Goal: Information Seeking & Learning: Learn about a topic

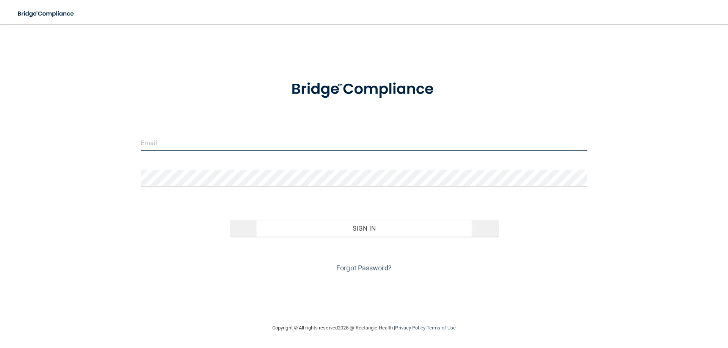
type input "[PERSON_NAME][EMAIL_ADDRESS][PERSON_NAME][DOMAIN_NAME]"
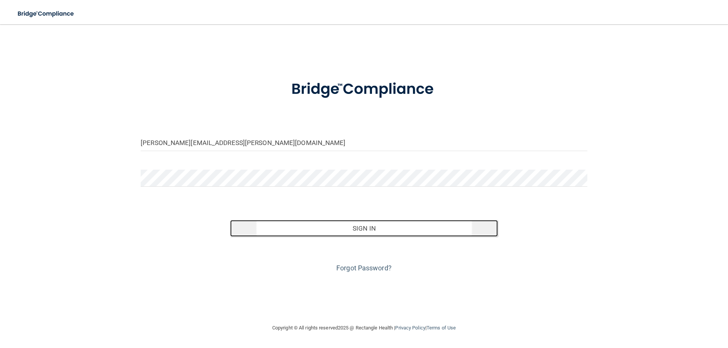
click at [366, 229] on button "Sign In" at bounding box center [364, 228] width 268 height 17
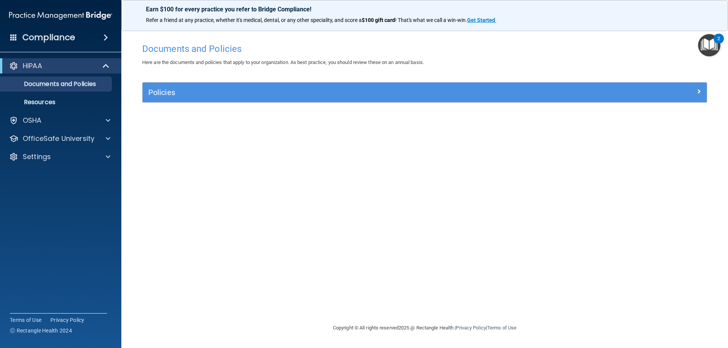
click at [21, 212] on accordion "HIPAA Documents and Policies Report an Incident Business Associates Emergency P…" at bounding box center [61, 152] width 122 height 195
click at [64, 139] on p "OfficeSafe University" at bounding box center [59, 138] width 72 height 9
click at [58, 155] on p "HIPAA Training" at bounding box center [36, 157] width 63 height 8
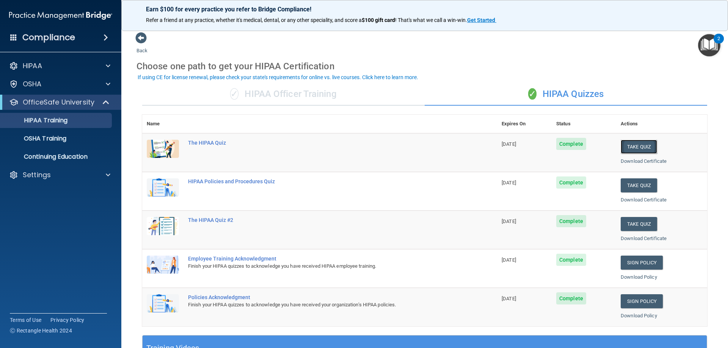
click at [625, 146] on button "Take Quiz" at bounding box center [638, 147] width 36 height 14
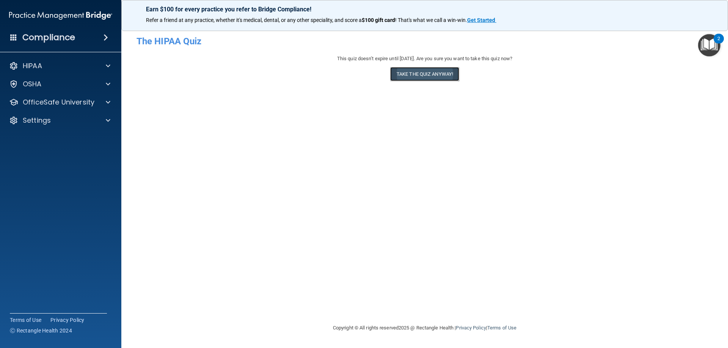
click at [420, 75] on button "Take the quiz anyway!" at bounding box center [424, 74] width 69 height 14
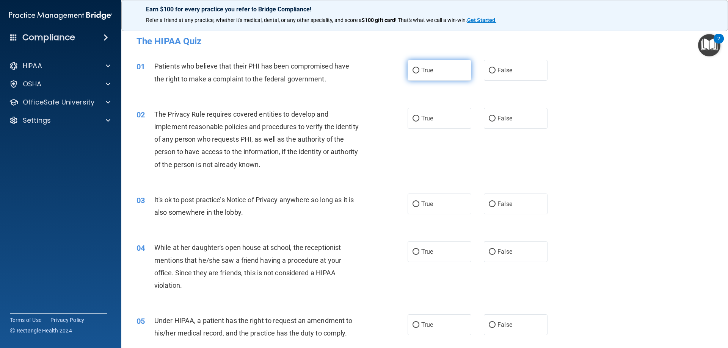
click at [417, 68] on label "True" at bounding box center [439, 70] width 64 height 21
click at [417, 68] on input "True" at bounding box center [415, 71] width 7 height 6
radio input "true"
click at [412, 117] on input "True" at bounding box center [415, 119] width 7 height 6
radio input "true"
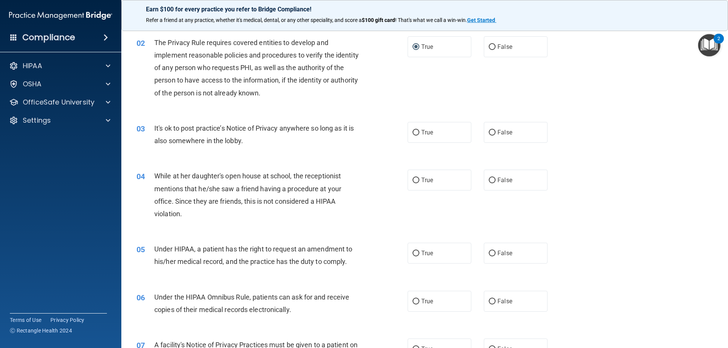
scroll to position [76, 0]
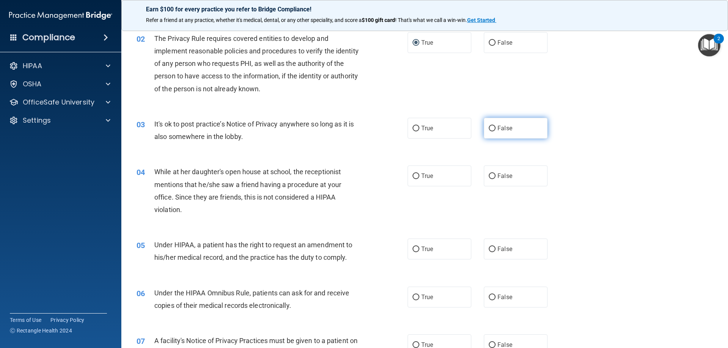
click at [489, 128] on input "False" at bounding box center [492, 129] width 7 height 6
radio input "true"
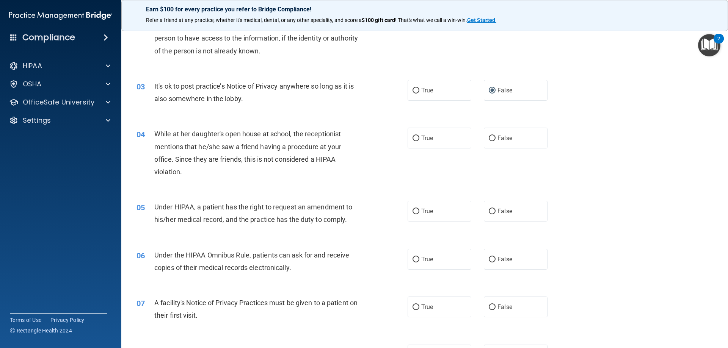
scroll to position [152, 0]
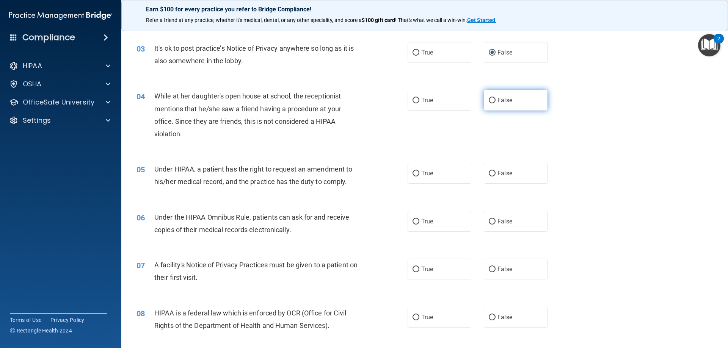
click at [491, 99] on input "False" at bounding box center [492, 101] width 7 height 6
radio input "true"
drag, startPoint x: 239, startPoint y: 170, endPoint x: 259, endPoint y: 171, distance: 20.1
click at [259, 171] on span "Under HIPAA, a patient has the right to request an amendment to his/her medical…" at bounding box center [253, 175] width 198 height 20
click at [327, 177] on span "Under HIPAA, a patient has the right to request an amendment to his/her medical…" at bounding box center [253, 175] width 198 height 20
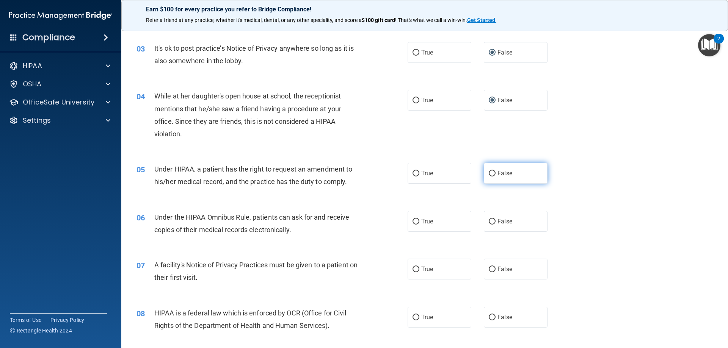
click at [489, 172] on input "False" at bounding box center [492, 174] width 7 height 6
radio input "true"
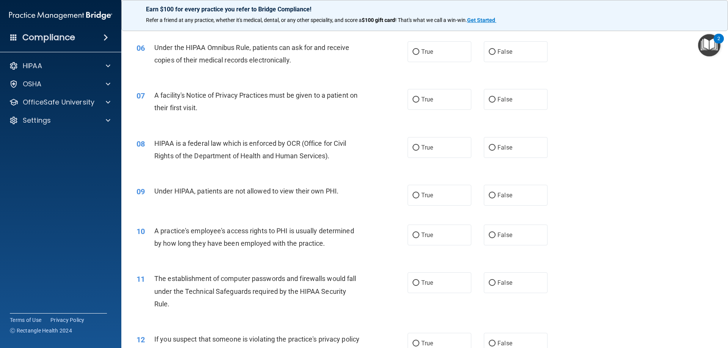
scroll to position [303, 0]
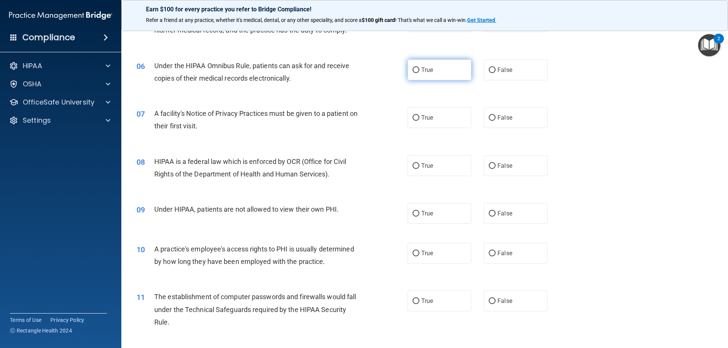
click at [424, 69] on span "True" at bounding box center [427, 69] width 12 height 7
click at [419, 69] on input "True" at bounding box center [415, 70] width 7 height 6
radio input "true"
click at [418, 119] on label "True" at bounding box center [439, 117] width 64 height 21
click at [418, 119] on input "True" at bounding box center [415, 118] width 7 height 6
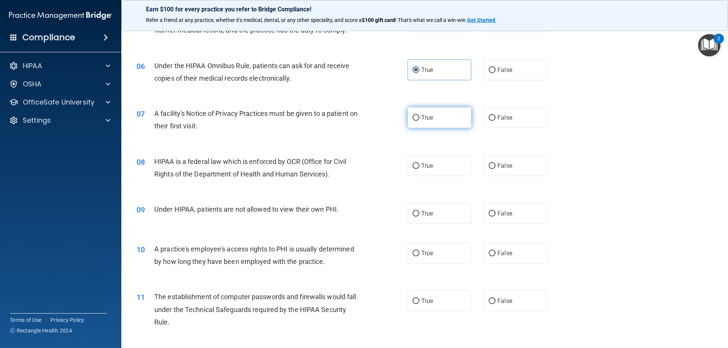
radio input "true"
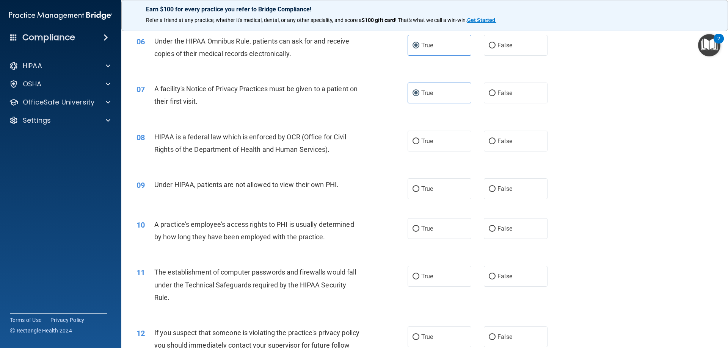
scroll to position [341, 0]
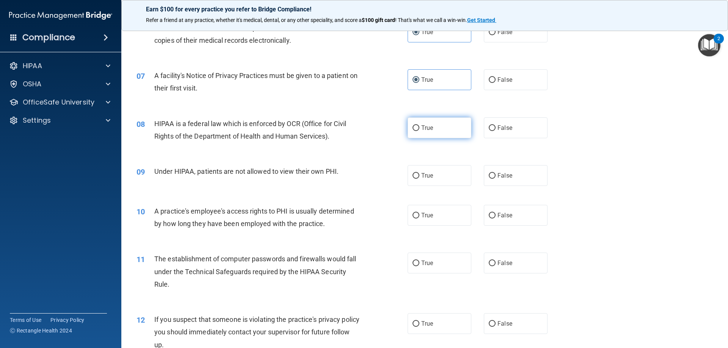
click at [412, 126] on input "True" at bounding box center [415, 128] width 7 height 6
radio input "true"
click at [489, 175] on input "False" at bounding box center [492, 176] width 7 height 6
radio input "true"
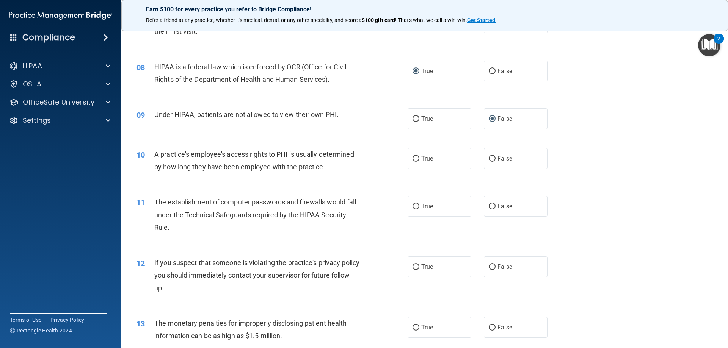
scroll to position [417, 0]
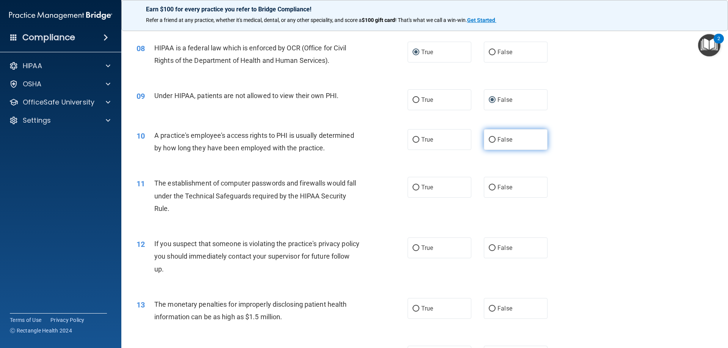
click at [493, 139] on label "False" at bounding box center [516, 139] width 64 height 21
click at [493, 139] on input "False" at bounding box center [492, 140] width 7 height 6
radio input "true"
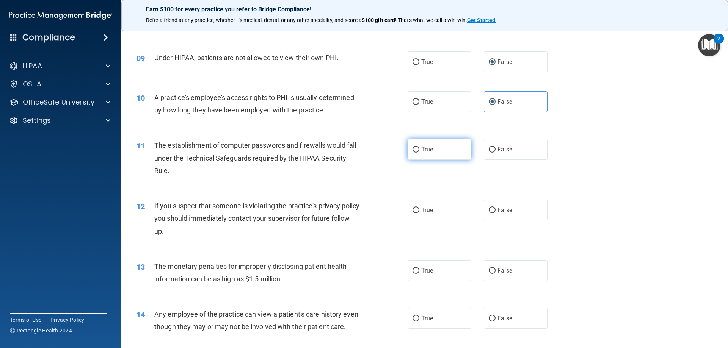
click at [413, 147] on input "True" at bounding box center [415, 150] width 7 height 6
radio input "true"
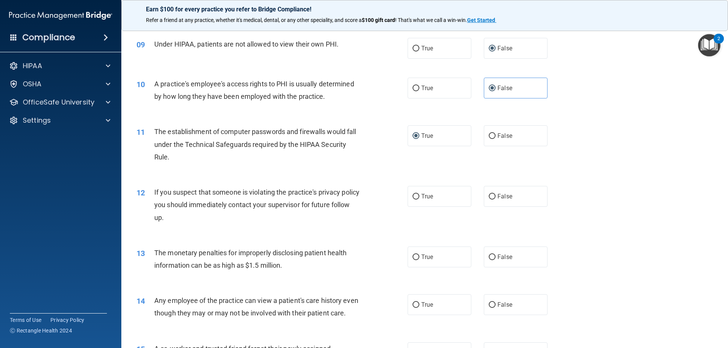
scroll to position [493, 0]
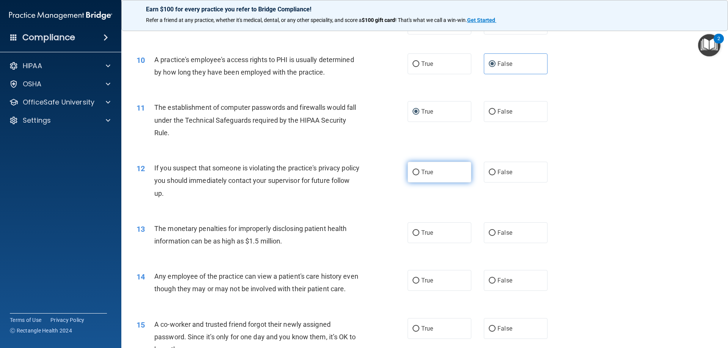
click at [413, 171] on input "True" at bounding box center [415, 173] width 7 height 6
radio input "true"
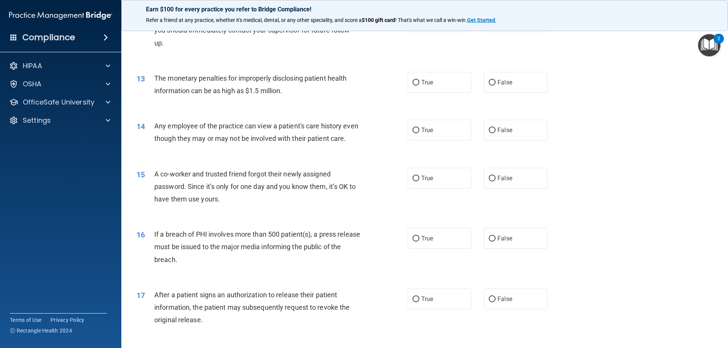
scroll to position [644, 0]
click at [416, 83] on input "True" at bounding box center [415, 82] width 7 height 6
radio input "true"
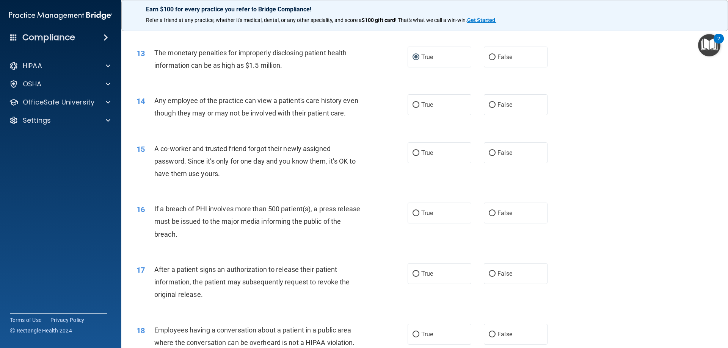
scroll to position [682, 0]
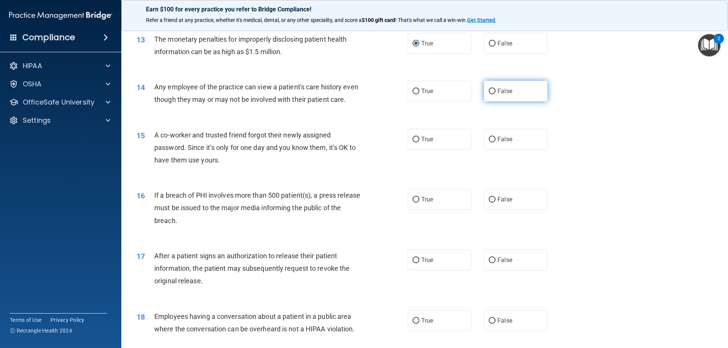
click at [493, 90] on label "False" at bounding box center [516, 91] width 64 height 21
click at [493, 90] on input "False" at bounding box center [492, 92] width 7 height 6
radio input "true"
click at [497, 143] on span "False" at bounding box center [504, 139] width 15 height 7
click at [495, 142] on input "False" at bounding box center [492, 140] width 7 height 6
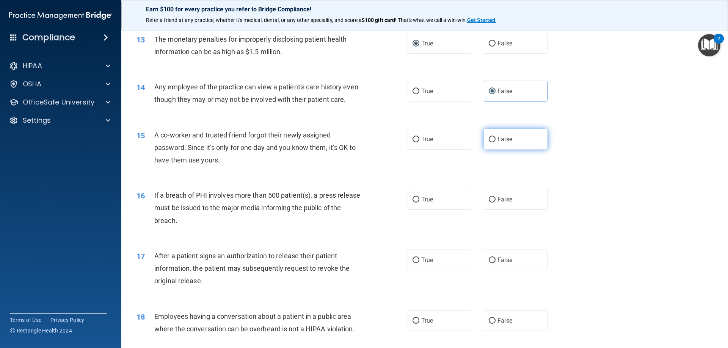
radio input "true"
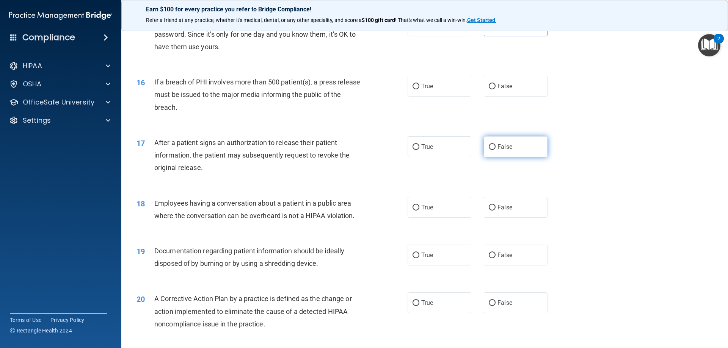
scroll to position [796, 0]
click at [413, 89] on input "True" at bounding box center [415, 86] width 7 height 6
radio input "true"
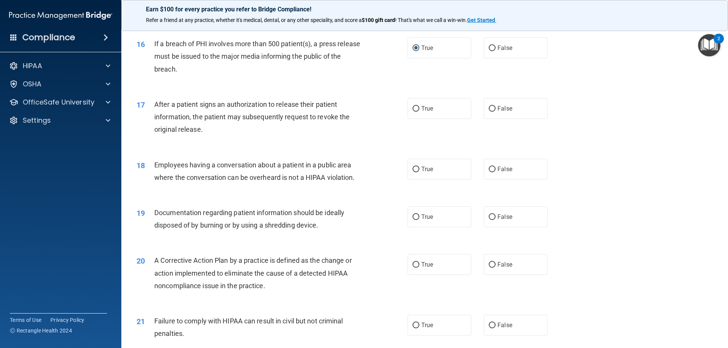
scroll to position [872, 0]
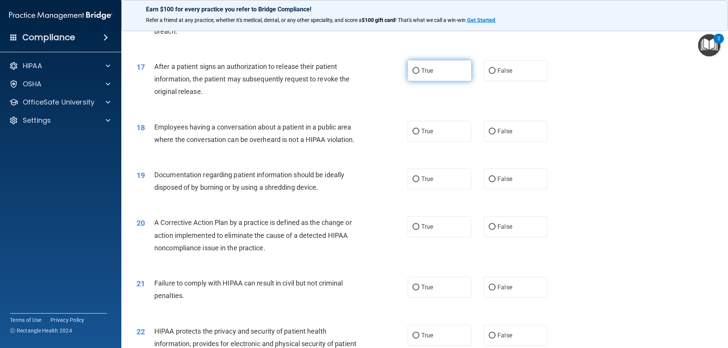
click at [428, 74] on span "True" at bounding box center [427, 70] width 12 height 7
click at [419, 74] on input "True" at bounding box center [415, 71] width 7 height 6
radio input "true"
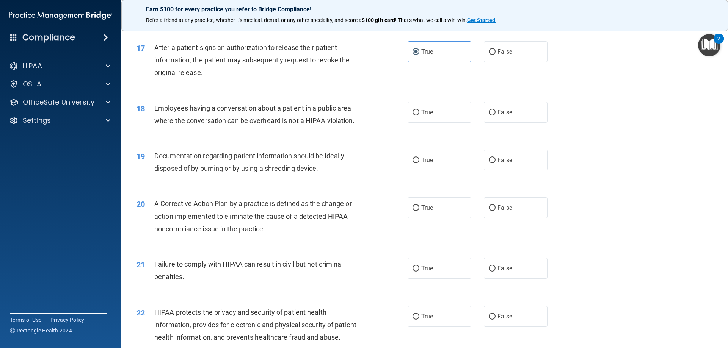
scroll to position [910, 0]
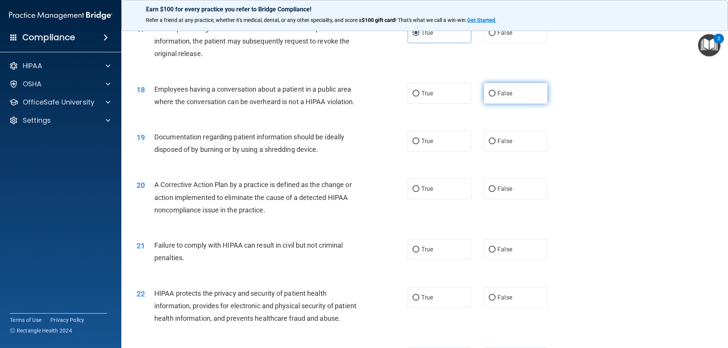
click at [499, 97] on span "False" at bounding box center [504, 93] width 15 height 7
click at [495, 97] on input "False" at bounding box center [492, 94] width 7 height 6
radio input "true"
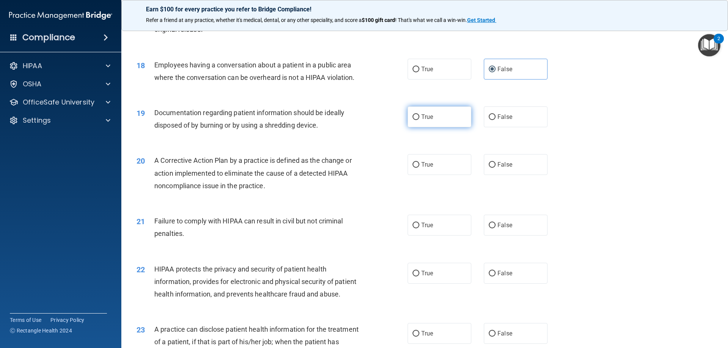
scroll to position [947, 0]
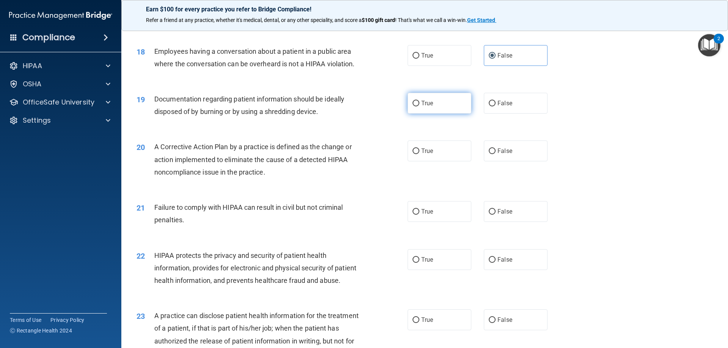
click at [418, 113] on label "True" at bounding box center [439, 103] width 64 height 21
click at [418, 106] on input "True" at bounding box center [415, 104] width 7 height 6
radio input "true"
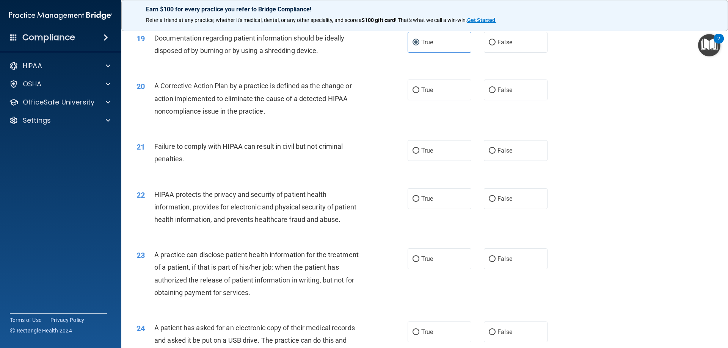
scroll to position [1023, 0]
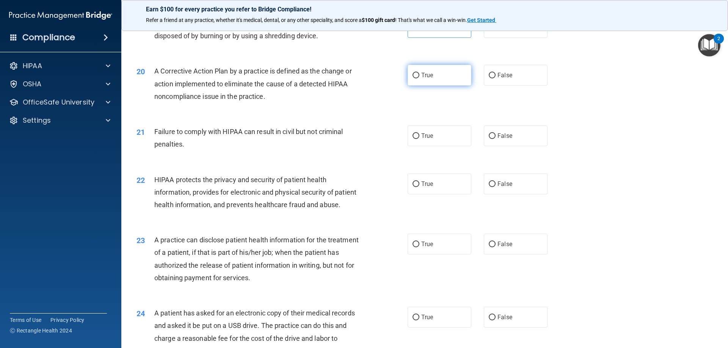
click at [416, 78] on input "True" at bounding box center [415, 76] width 7 height 6
radio input "true"
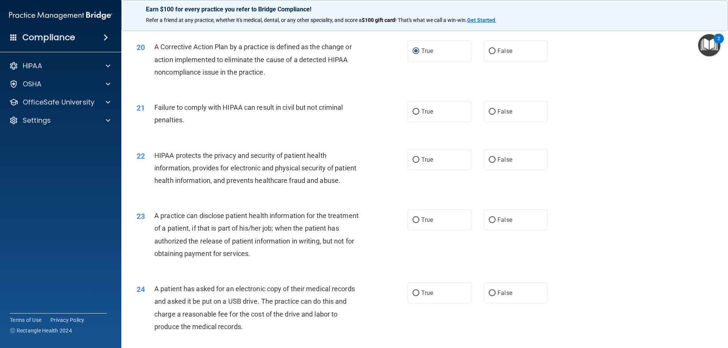
scroll to position [1061, 0]
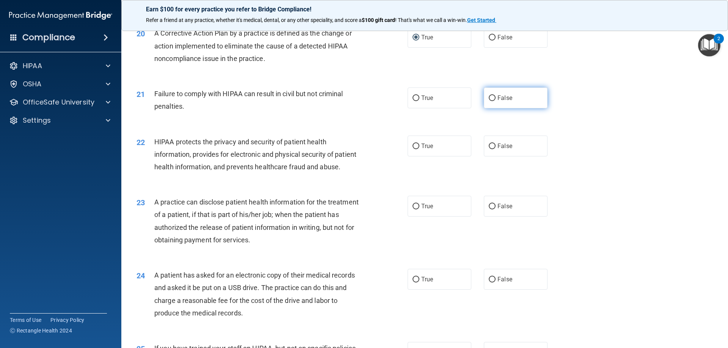
click at [493, 106] on label "False" at bounding box center [516, 98] width 64 height 21
click at [493, 101] on input "False" at bounding box center [492, 99] width 7 height 6
radio input "true"
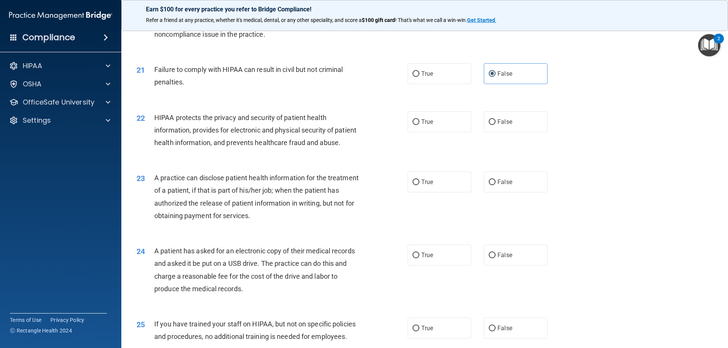
scroll to position [1137, 0]
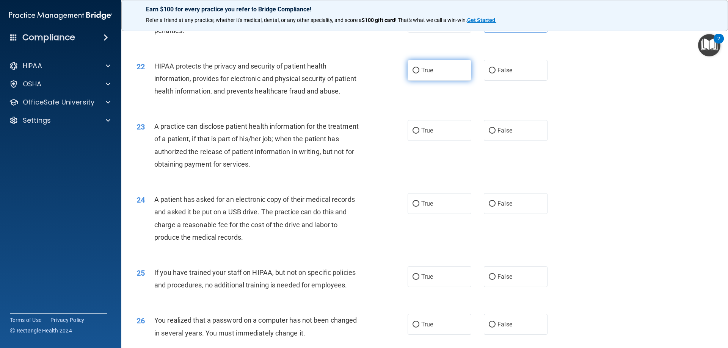
click at [416, 74] on input "True" at bounding box center [415, 71] width 7 height 6
radio input "true"
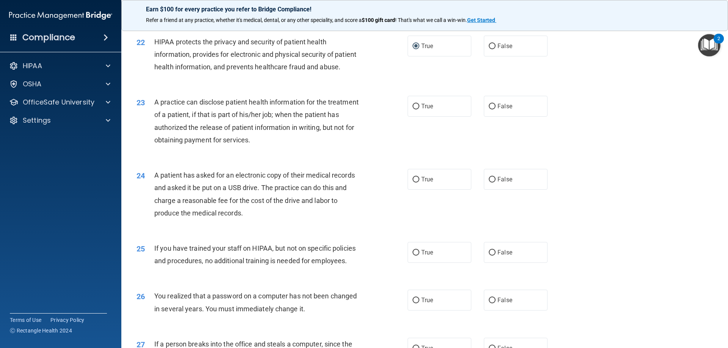
scroll to position [1175, 0]
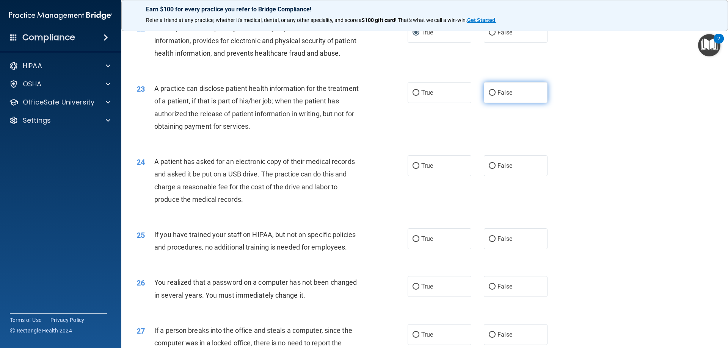
click at [497, 103] on label "False" at bounding box center [516, 92] width 64 height 21
click at [495, 96] on input "False" at bounding box center [492, 93] width 7 height 6
radio input "true"
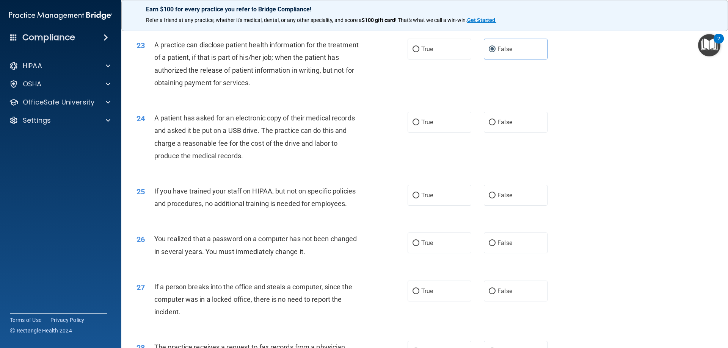
scroll to position [1251, 0]
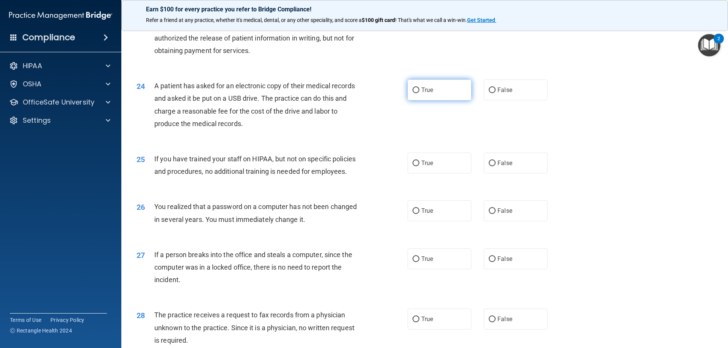
click at [416, 100] on label "True" at bounding box center [439, 90] width 64 height 21
click at [416, 93] on input "True" at bounding box center [415, 91] width 7 height 6
radio input "true"
click at [497, 167] on span "False" at bounding box center [504, 163] width 15 height 7
click at [495, 166] on input "False" at bounding box center [492, 164] width 7 height 6
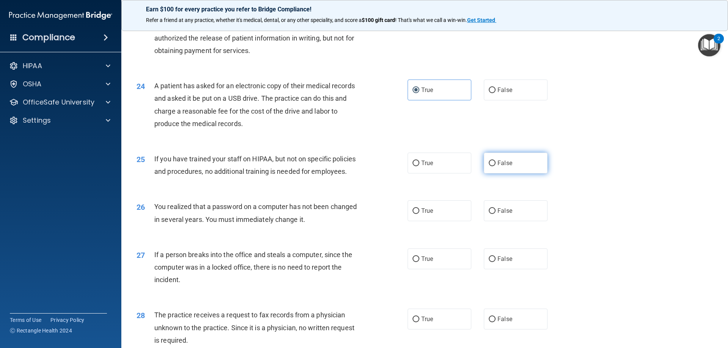
radio input "true"
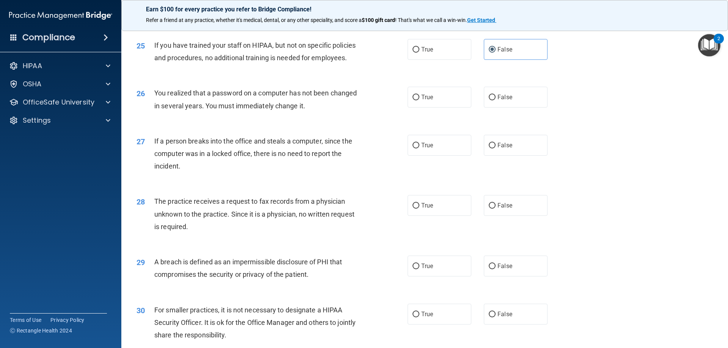
scroll to position [1402, 0]
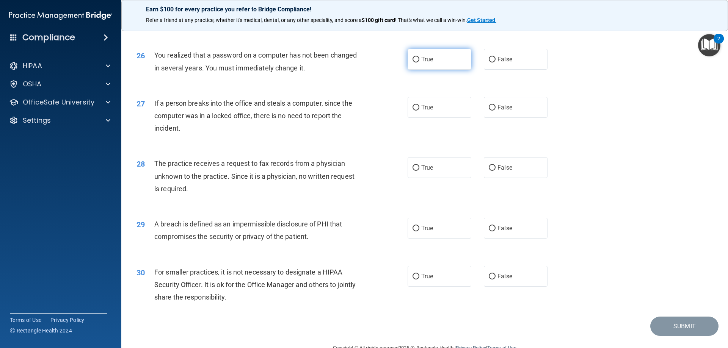
click at [413, 63] on input "True" at bounding box center [415, 60] width 7 height 6
radio input "true"
click at [498, 111] on span "False" at bounding box center [504, 107] width 15 height 7
click at [495, 111] on input "False" at bounding box center [492, 108] width 7 height 6
radio input "true"
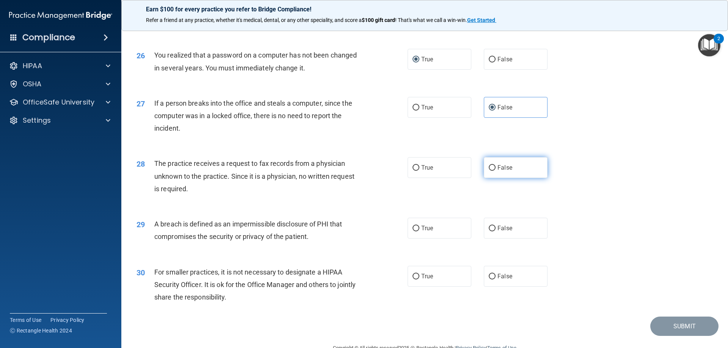
click at [497, 171] on span "False" at bounding box center [504, 167] width 15 height 7
click at [495, 171] on input "False" at bounding box center [492, 168] width 7 height 6
radio input "true"
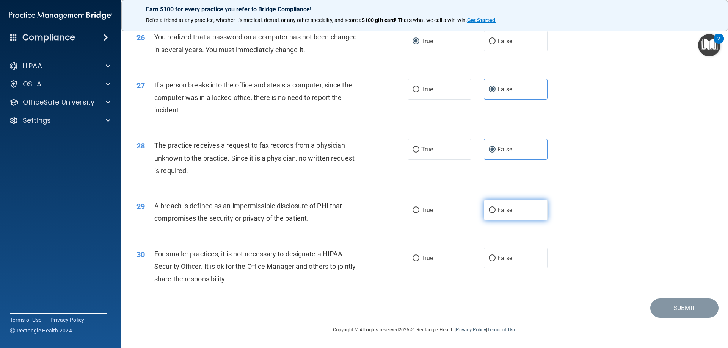
click at [501, 214] on span "False" at bounding box center [504, 210] width 15 height 7
click at [495, 213] on input "False" at bounding box center [492, 211] width 7 height 6
radio input "true"
click at [497, 262] on span "False" at bounding box center [504, 258] width 15 height 7
click at [495, 261] on input "False" at bounding box center [492, 259] width 7 height 6
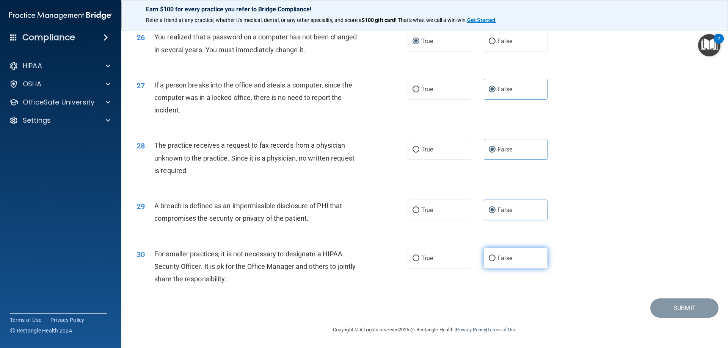
radio input "true"
click at [675, 313] on button "Submit" at bounding box center [684, 308] width 68 height 19
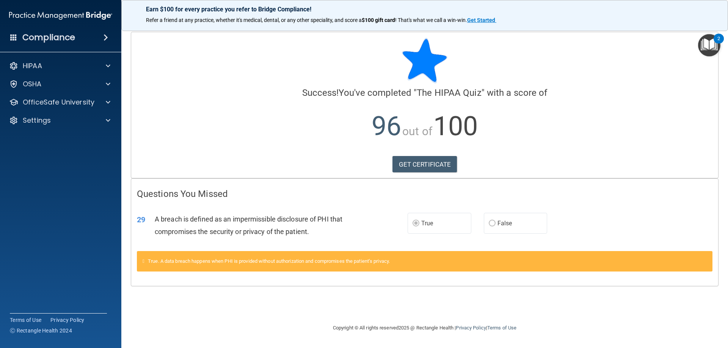
click at [497, 220] on span "False" at bounding box center [504, 223] width 15 height 7
click at [429, 162] on link "GET CERTIFICATE" at bounding box center [424, 164] width 65 height 17
click at [109, 83] on span at bounding box center [108, 84] width 5 height 9
click at [55, 40] on h4 "Compliance" at bounding box center [48, 37] width 53 height 11
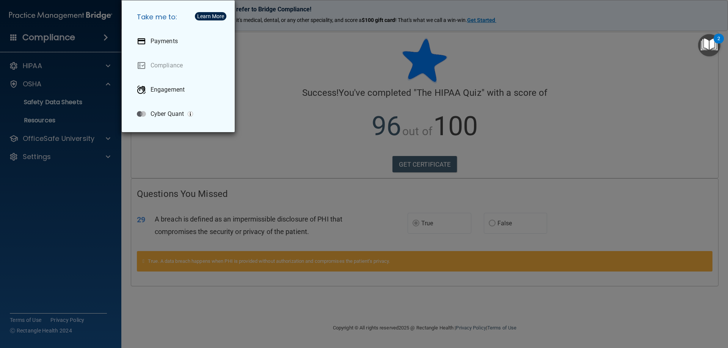
click at [41, 83] on div "Take me to: Payments Compliance Engagement Cyber Quant" at bounding box center [364, 174] width 728 height 348
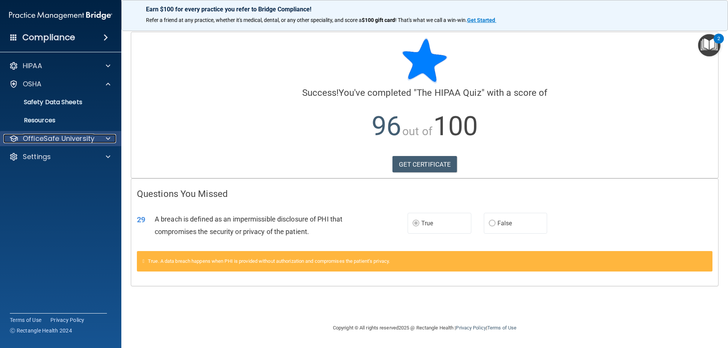
click at [56, 137] on p "OfficeSafe University" at bounding box center [59, 138] width 72 height 9
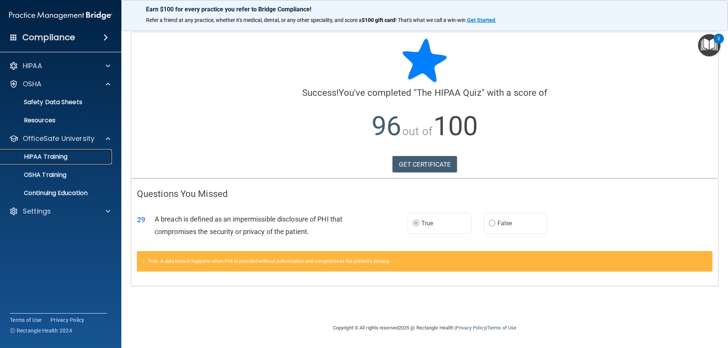
click at [48, 157] on p "HIPAA Training" at bounding box center [36, 157] width 63 height 8
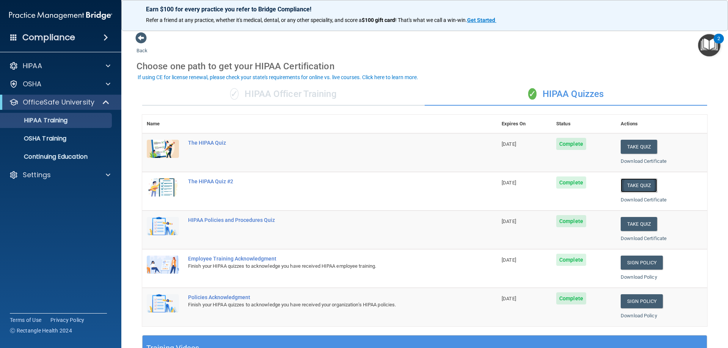
click at [633, 184] on button "Take Quiz" at bounding box center [638, 185] width 36 height 14
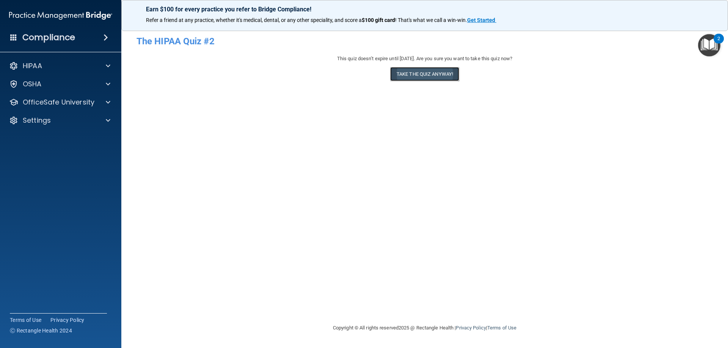
click at [431, 73] on button "Take the quiz anyway!" at bounding box center [424, 74] width 69 height 14
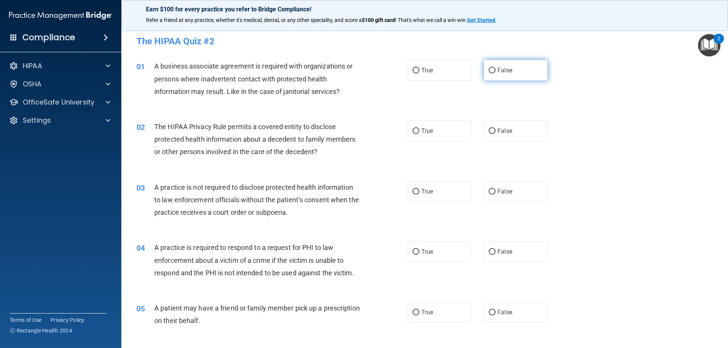
click at [498, 69] on span "False" at bounding box center [504, 70] width 15 height 7
click at [495, 69] on input "False" at bounding box center [492, 71] width 7 height 6
radio input "true"
click at [427, 133] on span "True" at bounding box center [427, 130] width 12 height 7
click at [419, 133] on input "True" at bounding box center [415, 131] width 7 height 6
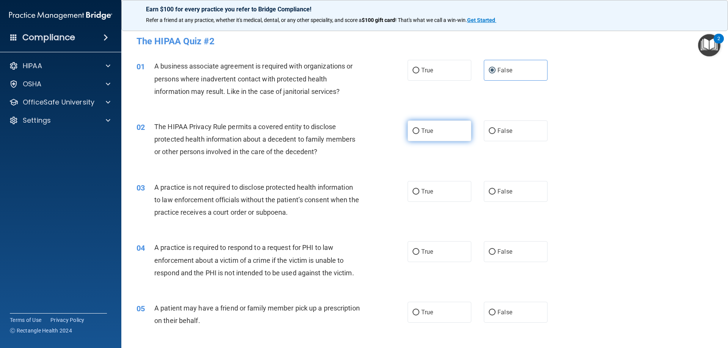
radio input "true"
click at [503, 187] on label "False" at bounding box center [516, 191] width 64 height 21
click at [495, 189] on input "False" at bounding box center [492, 192] width 7 height 6
radio input "true"
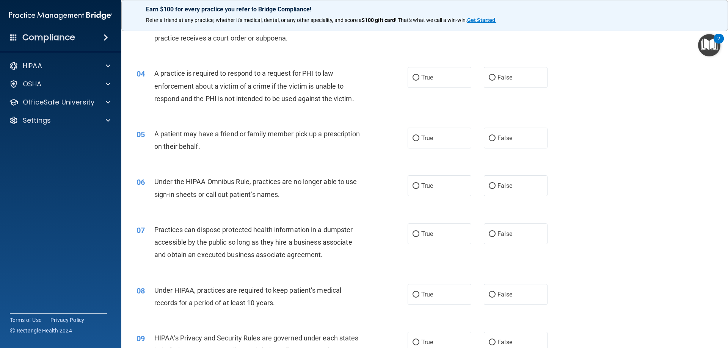
scroll to position [189, 0]
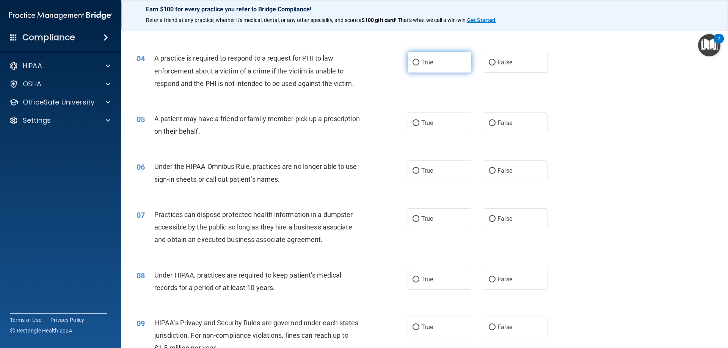
click at [432, 62] on label "True" at bounding box center [439, 62] width 64 height 21
click at [419, 62] on input "True" at bounding box center [415, 63] width 7 height 6
radio input "true"
click at [412, 122] on input "True" at bounding box center [415, 124] width 7 height 6
radio input "true"
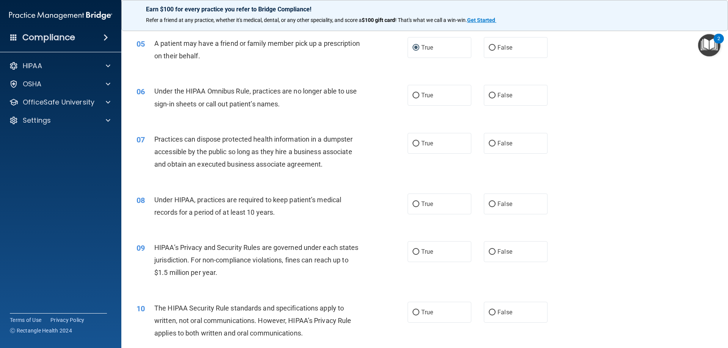
scroll to position [265, 0]
click at [499, 91] on label "False" at bounding box center [516, 95] width 64 height 21
click at [495, 92] on input "False" at bounding box center [492, 95] width 7 height 6
radio input "true"
drag, startPoint x: 239, startPoint y: 146, endPoint x: 242, endPoint y: 129, distance: 17.3
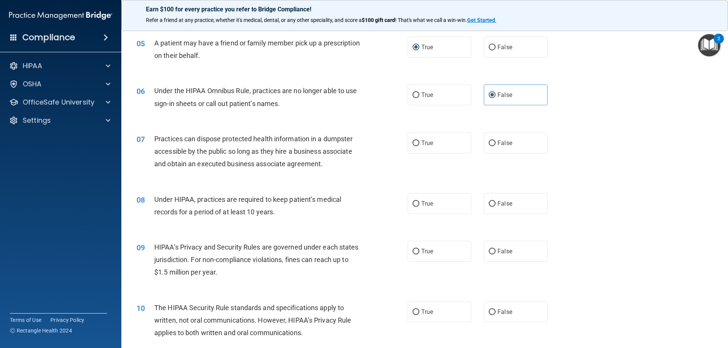
click at [242, 129] on div "07 Practices can dispose protected health information in a dumpster accessible …" at bounding box center [424, 153] width 587 height 61
click at [497, 141] on span "False" at bounding box center [504, 142] width 15 height 7
click at [495, 141] on input "False" at bounding box center [492, 144] width 7 height 6
radio input "true"
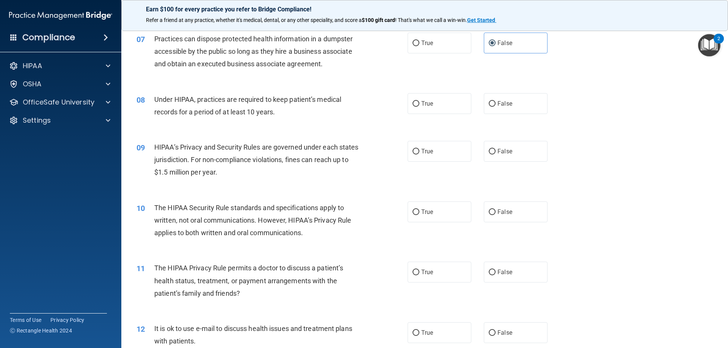
scroll to position [379, 0]
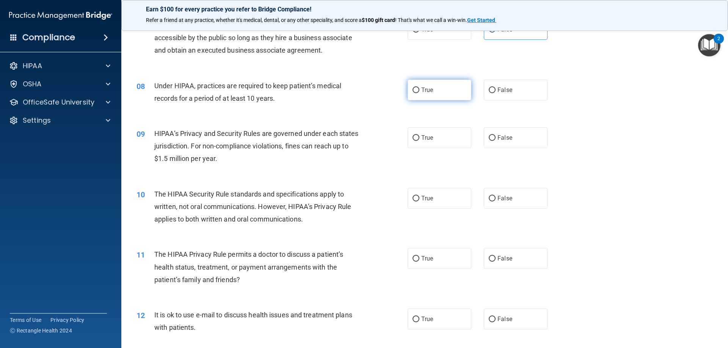
click at [414, 88] on input "True" at bounding box center [415, 91] width 7 height 6
radio input "true"
click at [415, 139] on input "True" at bounding box center [415, 138] width 7 height 6
radio input "true"
click at [507, 89] on span "False" at bounding box center [504, 89] width 15 height 7
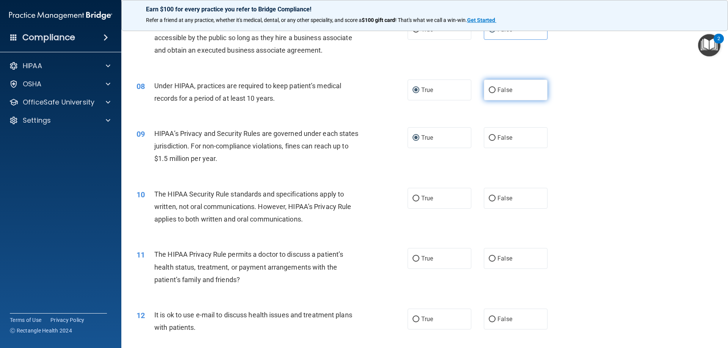
click at [495, 89] on input "False" at bounding box center [492, 91] width 7 height 6
radio input "true"
radio input "false"
click at [500, 134] on label "False" at bounding box center [516, 137] width 64 height 21
click at [495, 135] on input "False" at bounding box center [492, 138] width 7 height 6
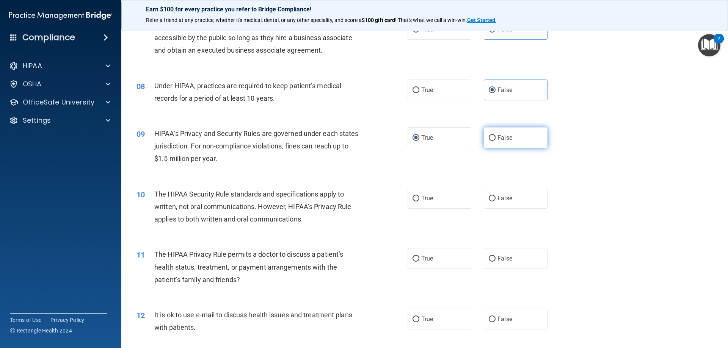
radio input "true"
radio input "false"
click at [416, 202] on label "True" at bounding box center [439, 198] width 64 height 21
click at [416, 202] on input "True" at bounding box center [415, 199] width 7 height 6
radio input "true"
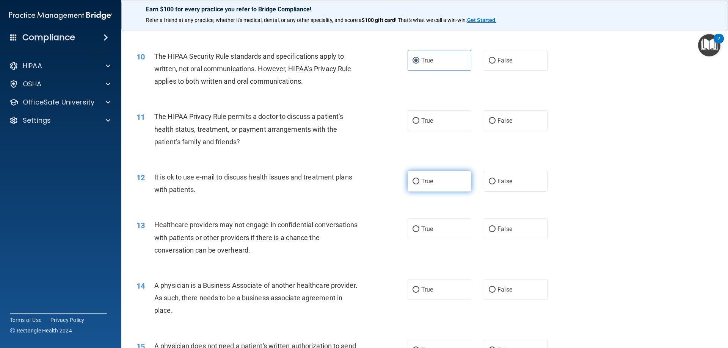
scroll to position [531, 0]
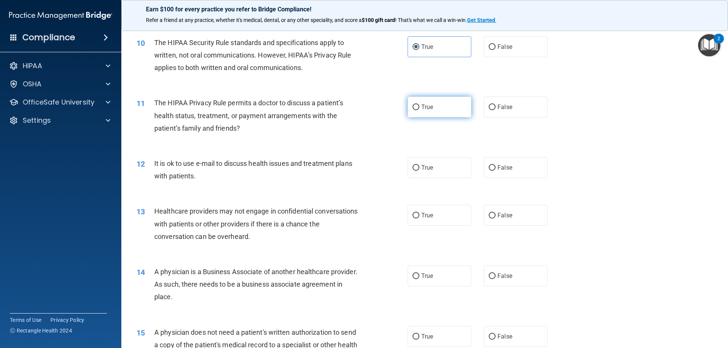
click at [412, 105] on input "True" at bounding box center [415, 108] width 7 height 6
radio input "true"
click at [415, 167] on input "True" at bounding box center [415, 168] width 7 height 6
radio input "true"
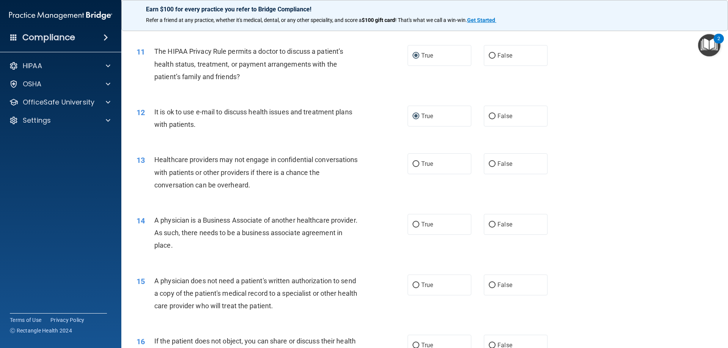
scroll to position [606, 0]
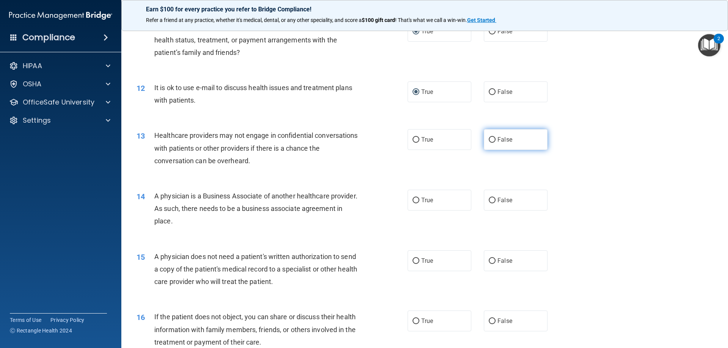
click at [516, 139] on label "False" at bounding box center [516, 139] width 64 height 21
click at [495, 139] on input "False" at bounding box center [492, 140] width 7 height 6
radio input "true"
click at [523, 195] on label "False" at bounding box center [516, 200] width 64 height 21
click at [495, 198] on input "False" at bounding box center [492, 201] width 7 height 6
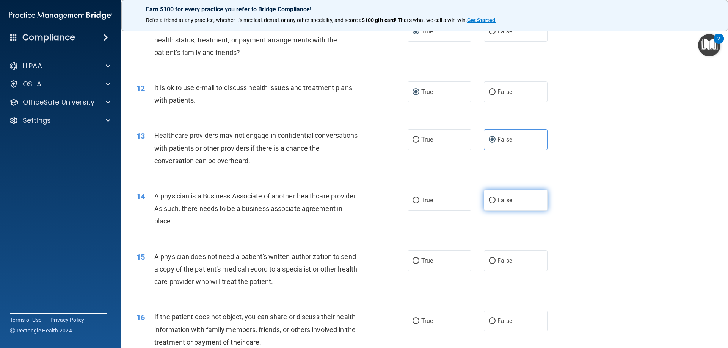
radio input "true"
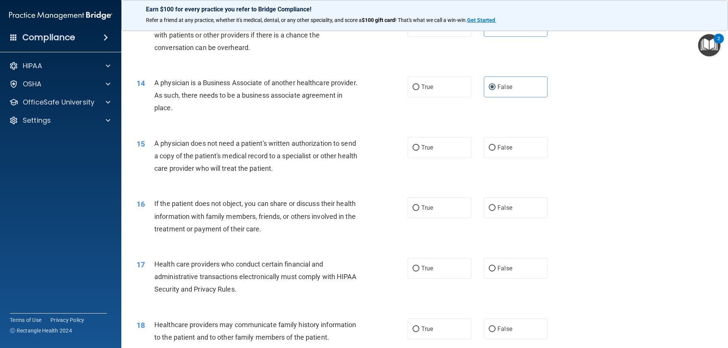
scroll to position [720, 0]
click at [418, 152] on label "True" at bounding box center [439, 147] width 64 height 21
click at [418, 150] on input "True" at bounding box center [415, 148] width 7 height 6
radio input "true"
click at [421, 210] on span "True" at bounding box center [427, 207] width 12 height 7
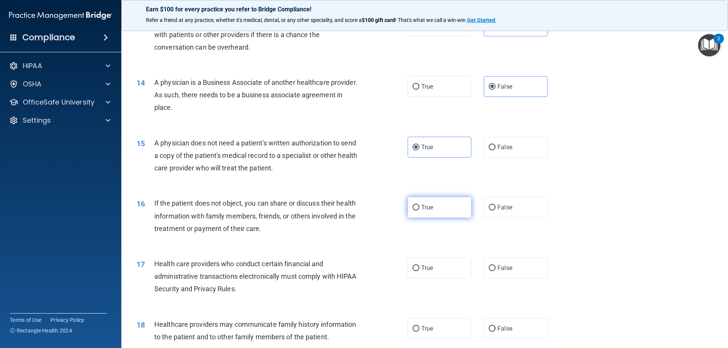
click at [419, 210] on input "True" at bounding box center [415, 208] width 7 height 6
radio input "true"
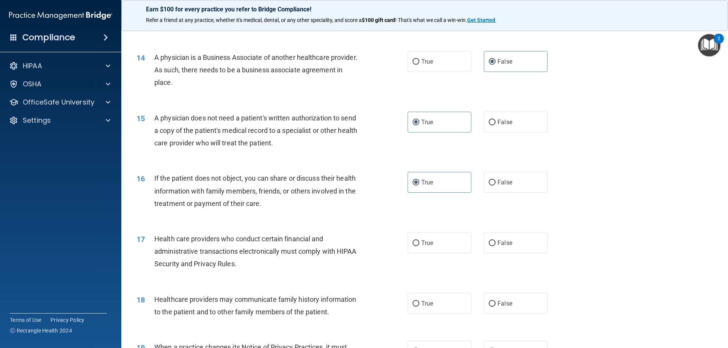
scroll to position [796, 0]
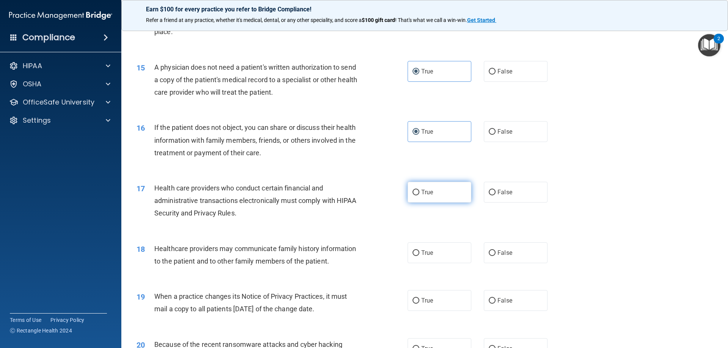
click at [415, 195] on input "True" at bounding box center [415, 193] width 7 height 6
radio input "true"
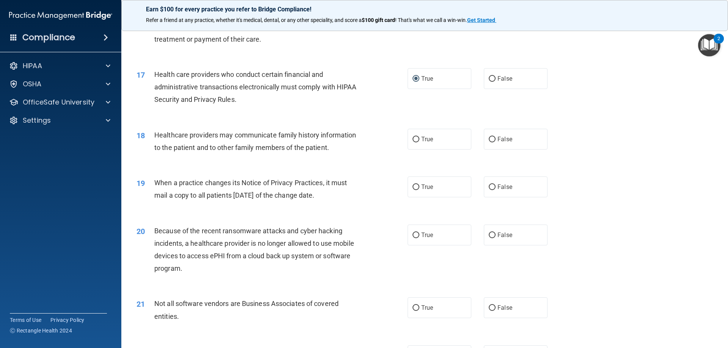
scroll to position [947, 0]
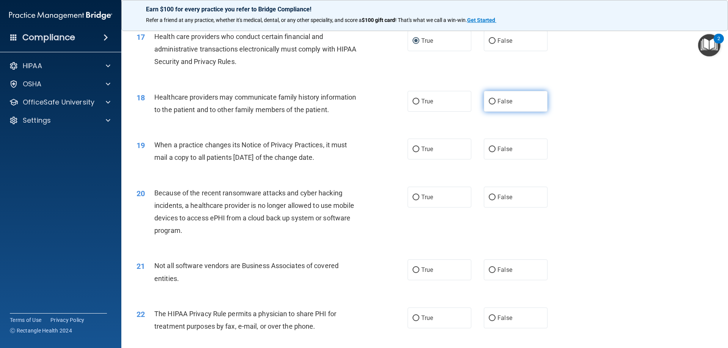
click at [513, 103] on label "False" at bounding box center [516, 101] width 64 height 21
click at [495, 103] on input "False" at bounding box center [492, 102] width 7 height 6
radio input "true"
click at [507, 147] on span "False" at bounding box center [504, 149] width 15 height 7
click at [495, 147] on input "False" at bounding box center [492, 150] width 7 height 6
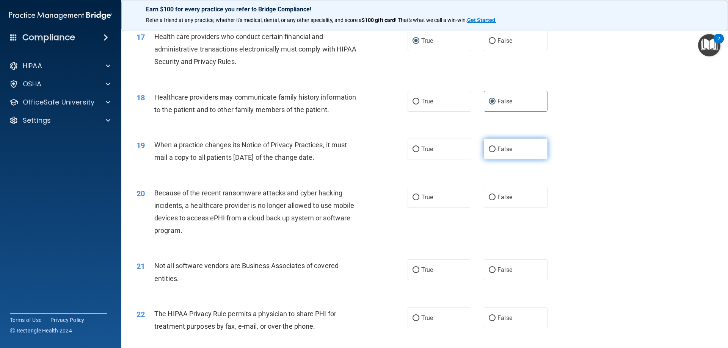
radio input "true"
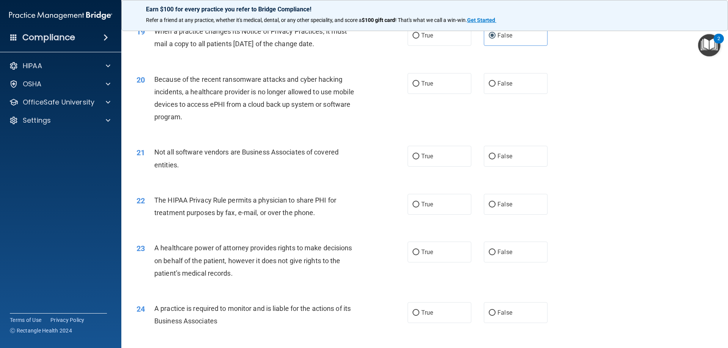
scroll to position [1099, 0]
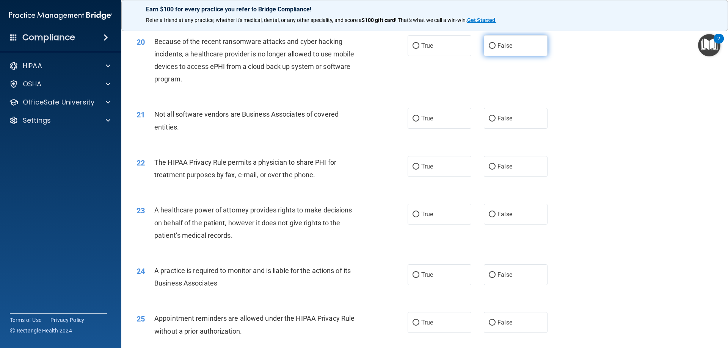
click at [506, 46] on span "False" at bounding box center [504, 45] width 15 height 7
click at [495, 46] on input "False" at bounding box center [492, 46] width 7 height 6
radio input "true"
click at [425, 117] on span "True" at bounding box center [427, 118] width 12 height 7
click at [419, 117] on input "True" at bounding box center [415, 119] width 7 height 6
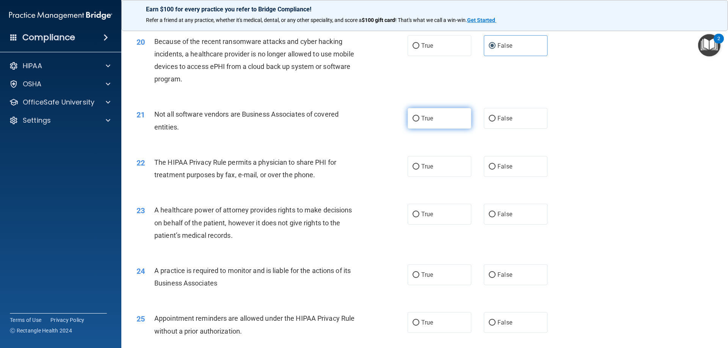
radio input "true"
click at [435, 173] on label "True" at bounding box center [439, 166] width 64 height 21
click at [419, 170] on input "True" at bounding box center [415, 167] width 7 height 6
radio input "true"
click at [513, 218] on label "False" at bounding box center [516, 214] width 64 height 21
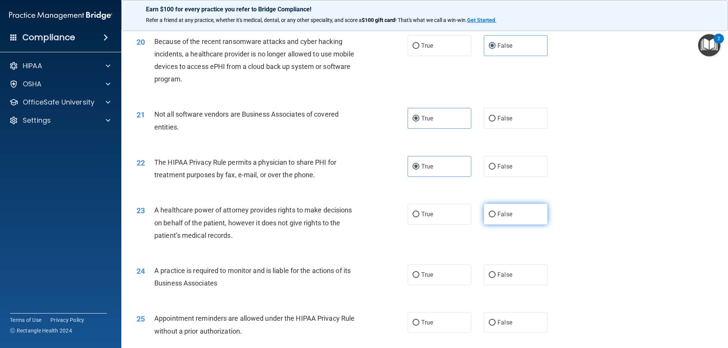
click at [495, 218] on input "False" at bounding box center [492, 215] width 7 height 6
radio input "true"
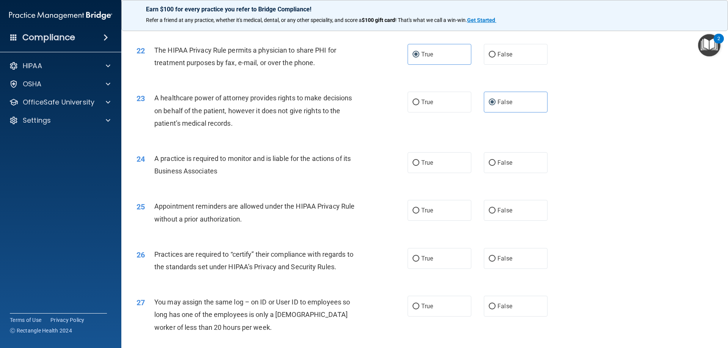
scroll to position [1213, 0]
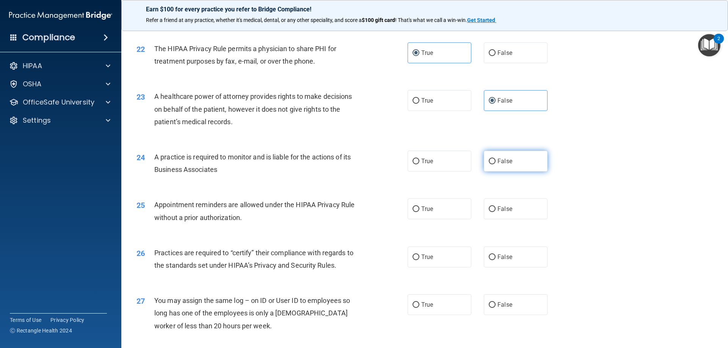
click at [518, 159] on label "False" at bounding box center [516, 161] width 64 height 21
click at [495, 159] on input "False" at bounding box center [492, 162] width 7 height 6
radio input "true"
click at [441, 205] on label "True" at bounding box center [439, 209] width 64 height 21
click at [419, 207] on input "True" at bounding box center [415, 210] width 7 height 6
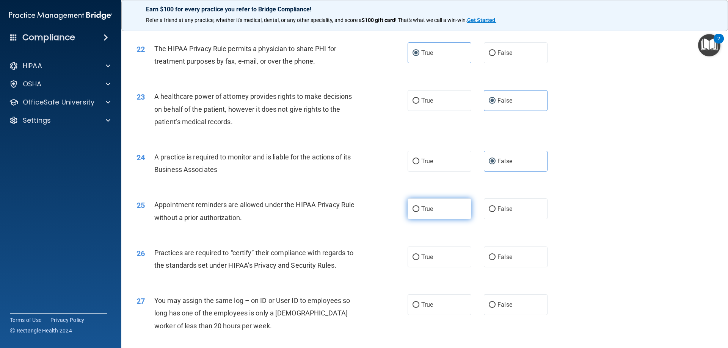
radio input "true"
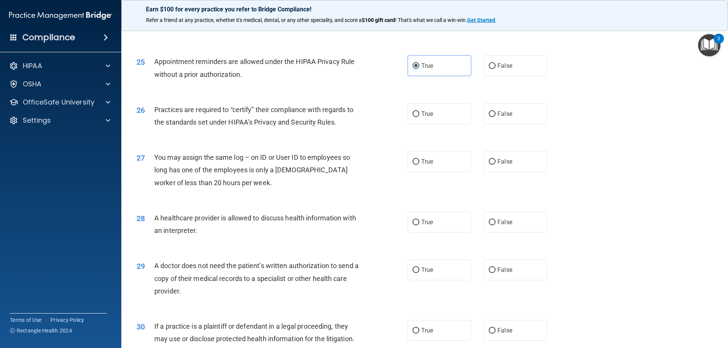
scroll to position [1364, 0]
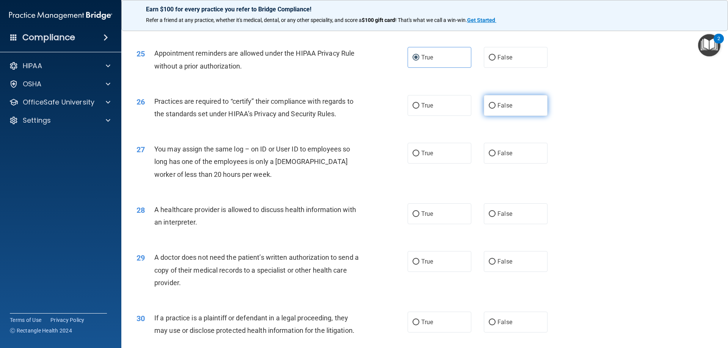
click at [509, 107] on label "False" at bounding box center [516, 105] width 64 height 21
click at [495, 107] on input "False" at bounding box center [492, 106] width 7 height 6
radio input "true"
click at [502, 158] on label "False" at bounding box center [516, 153] width 64 height 21
click at [495, 157] on input "False" at bounding box center [492, 154] width 7 height 6
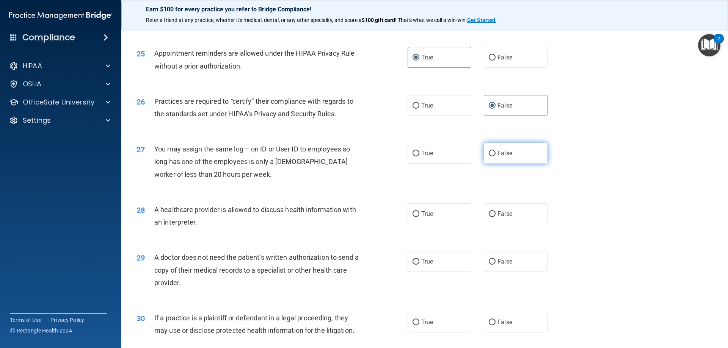
radio input "true"
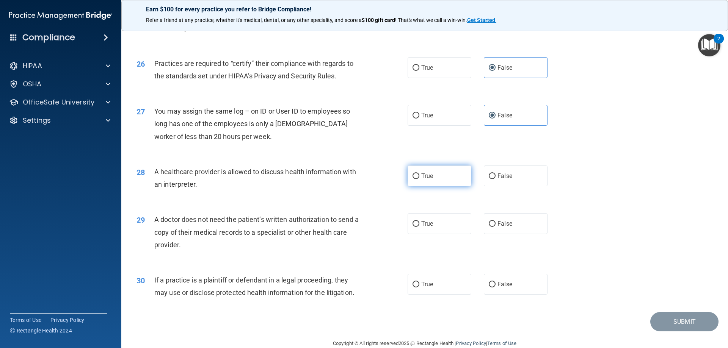
click at [426, 180] on label "True" at bounding box center [439, 176] width 64 height 21
click at [419, 179] on input "True" at bounding box center [415, 177] width 7 height 6
radio input "true"
click at [437, 221] on label "True" at bounding box center [439, 223] width 64 height 21
click at [419, 221] on input "True" at bounding box center [415, 224] width 7 height 6
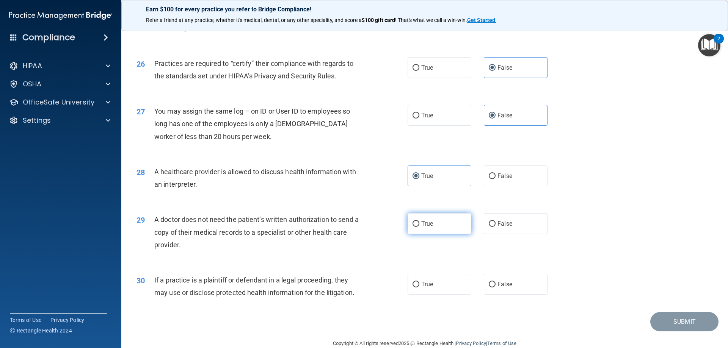
radio input "true"
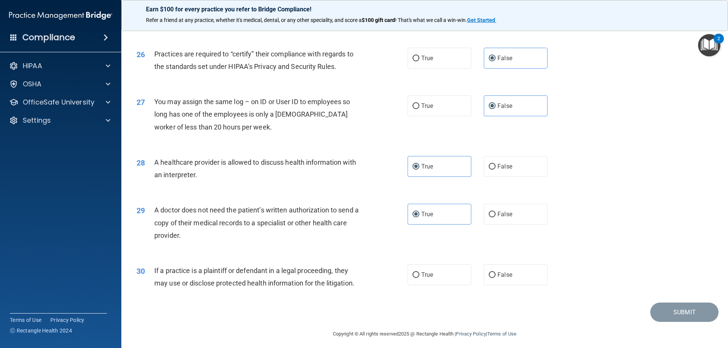
scroll to position [1416, 0]
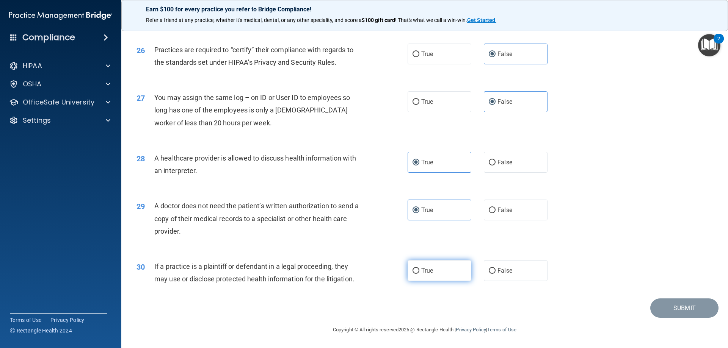
click at [426, 266] on label "True" at bounding box center [439, 270] width 64 height 21
click at [419, 268] on input "True" at bounding box center [415, 271] width 7 height 6
radio input "true"
click at [687, 313] on button "Submit" at bounding box center [684, 308] width 68 height 19
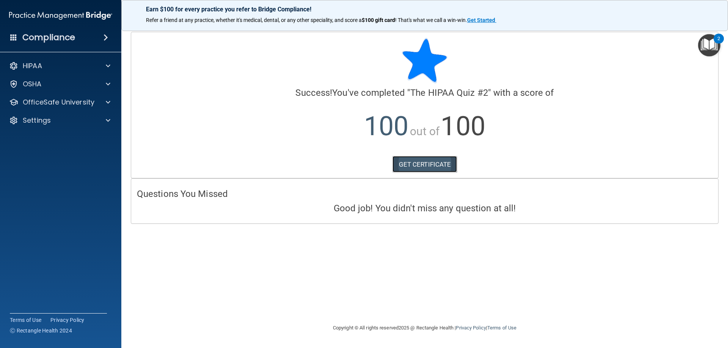
click at [416, 162] on link "GET CERTIFICATE" at bounding box center [424, 164] width 65 height 17
click at [110, 87] on div at bounding box center [106, 84] width 19 height 9
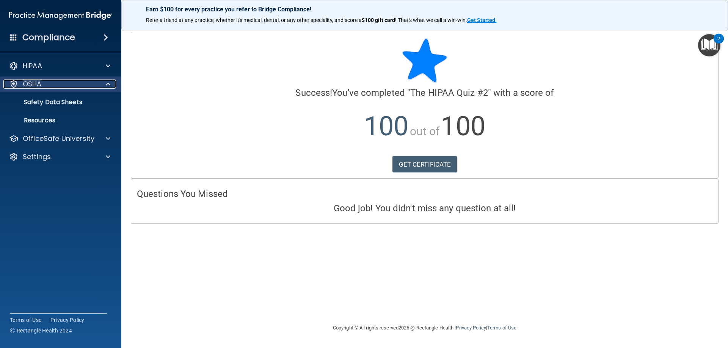
click at [108, 86] on span at bounding box center [108, 84] width 5 height 9
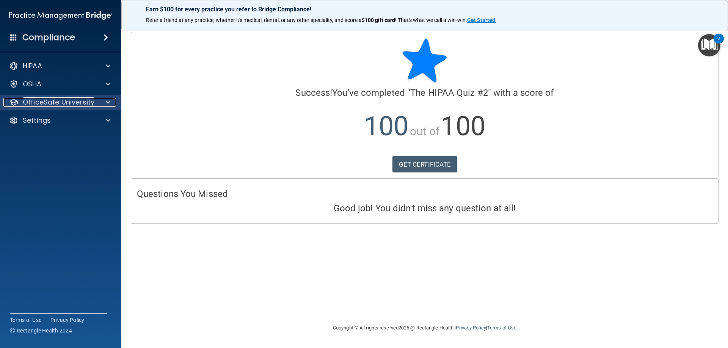
click at [110, 104] on span at bounding box center [108, 102] width 5 height 9
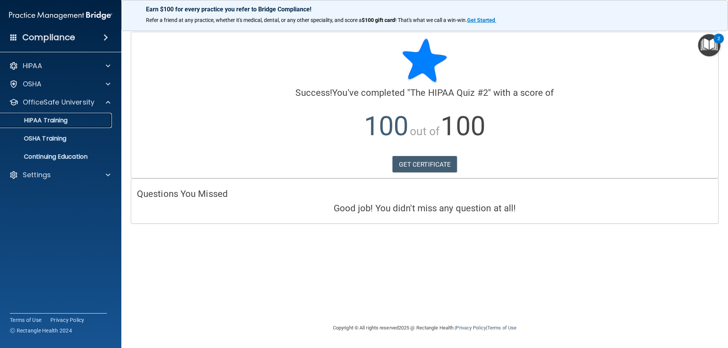
click at [80, 121] on div "HIPAA Training" at bounding box center [56, 121] width 103 height 8
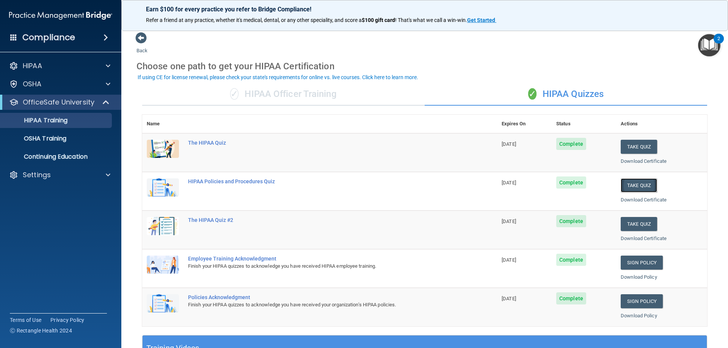
click at [634, 182] on button "Take Quiz" at bounding box center [638, 185] width 36 height 14
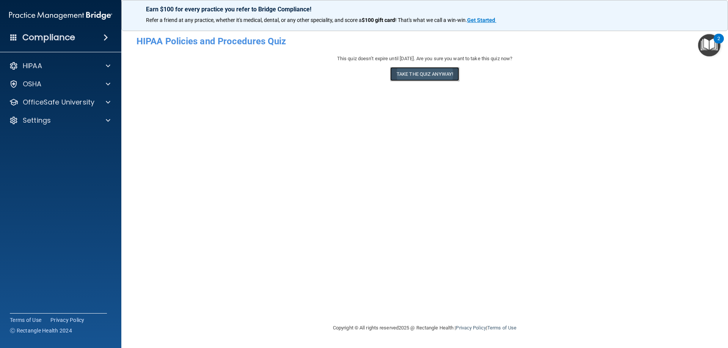
click at [441, 74] on button "Take the quiz anyway!" at bounding box center [424, 74] width 69 height 14
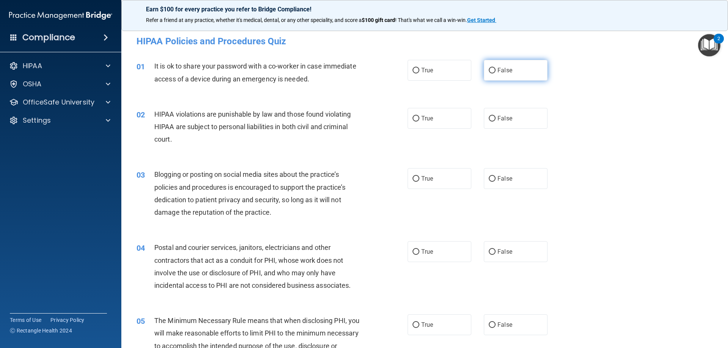
click at [503, 73] on span "False" at bounding box center [504, 70] width 15 height 7
click at [495, 73] on input "False" at bounding box center [492, 71] width 7 height 6
radio input "true"
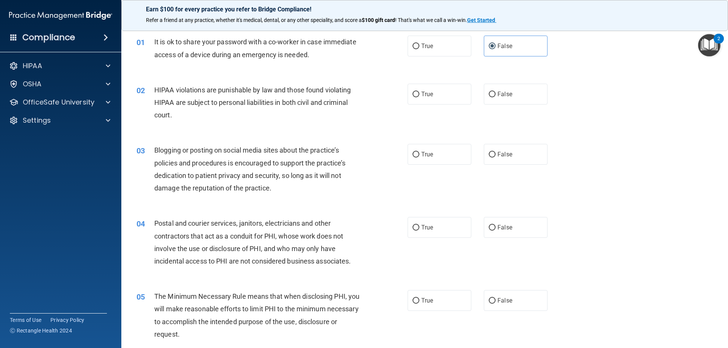
scroll to position [38, 0]
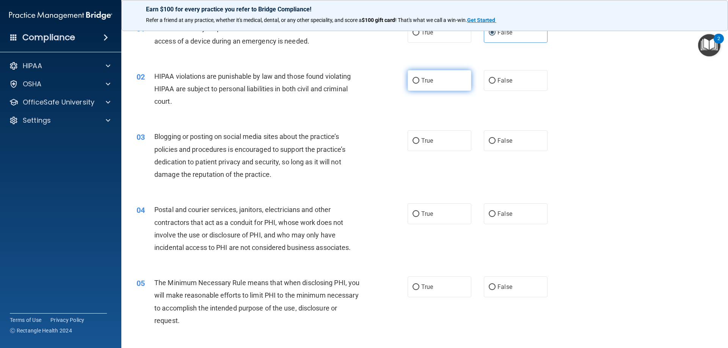
click at [431, 81] on label "True" at bounding box center [439, 80] width 64 height 21
click at [419, 81] on input "True" at bounding box center [415, 81] width 7 height 6
radio input "true"
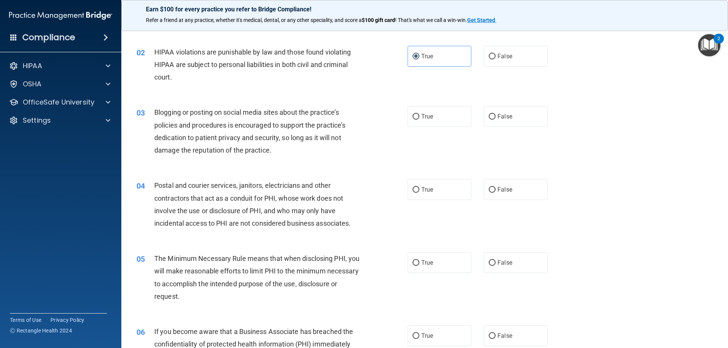
scroll to position [76, 0]
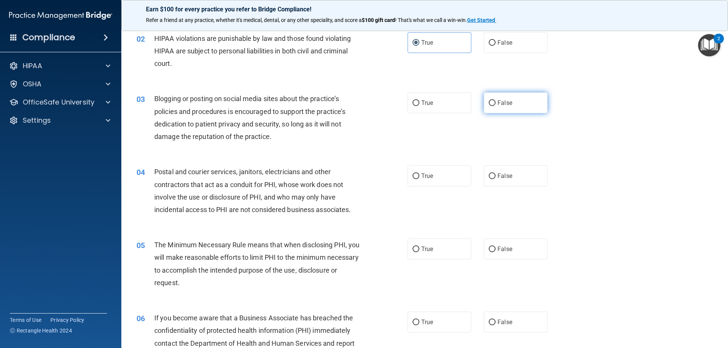
click at [502, 103] on span "False" at bounding box center [504, 102] width 15 height 7
click at [495, 103] on input "False" at bounding box center [492, 103] width 7 height 6
radio input "true"
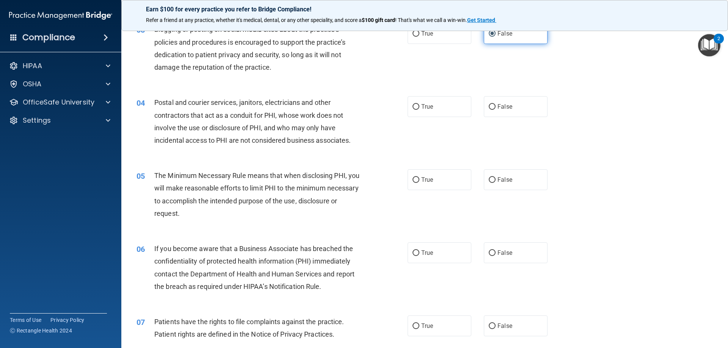
scroll to position [152, 0]
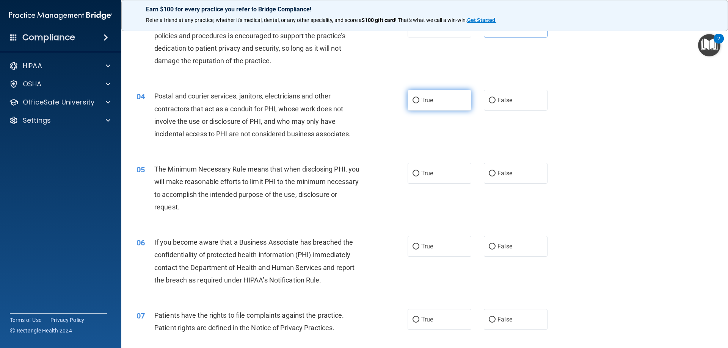
click at [423, 97] on span "True" at bounding box center [427, 100] width 12 height 7
click at [419, 98] on input "True" at bounding box center [415, 101] width 7 height 6
radio input "true"
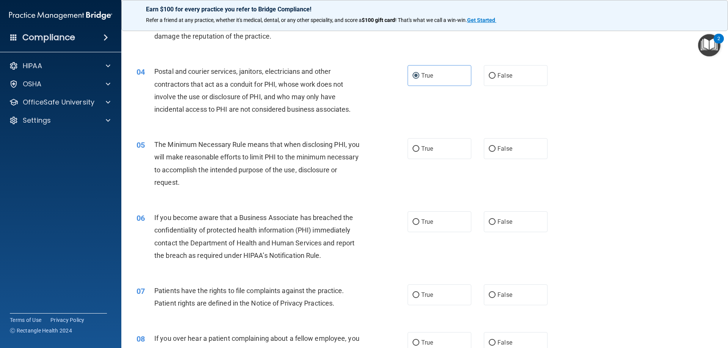
scroll to position [189, 0]
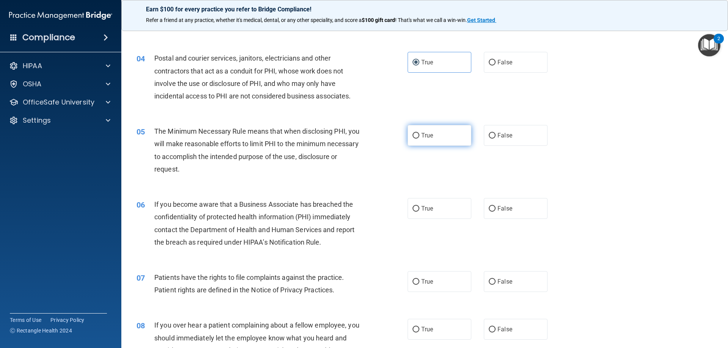
click at [430, 134] on span "True" at bounding box center [427, 135] width 12 height 7
click at [419, 134] on input "True" at bounding box center [415, 136] width 7 height 6
radio input "true"
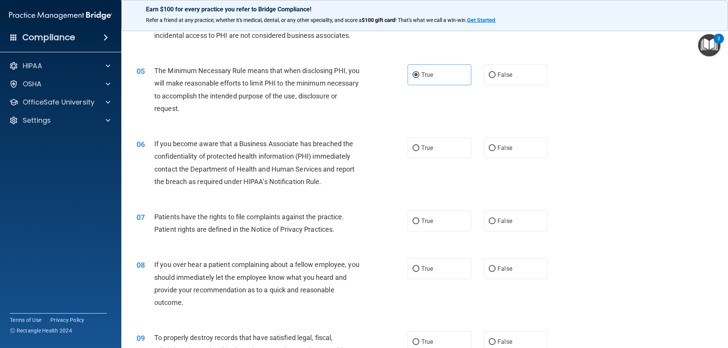
scroll to position [265, 0]
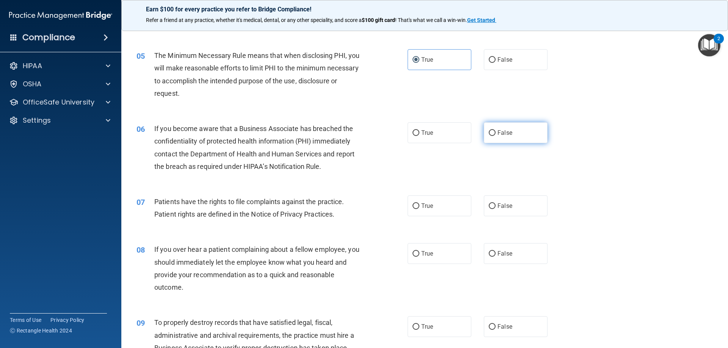
click at [491, 137] on label "False" at bounding box center [516, 132] width 64 height 21
click at [491, 136] on input "False" at bounding box center [492, 133] width 7 height 6
radio input "true"
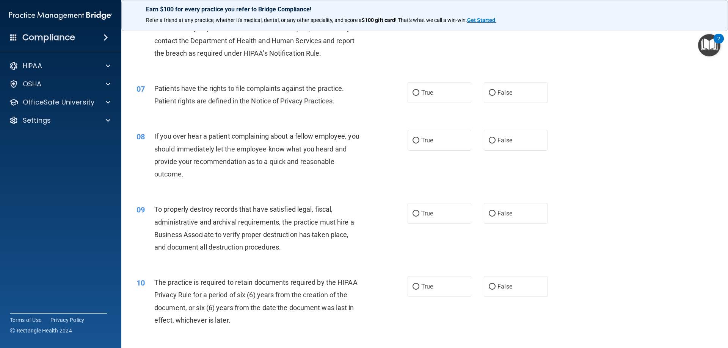
scroll to position [379, 0]
click at [439, 93] on label "True" at bounding box center [439, 92] width 64 height 21
click at [419, 93] on input "True" at bounding box center [415, 93] width 7 height 6
radio input "true"
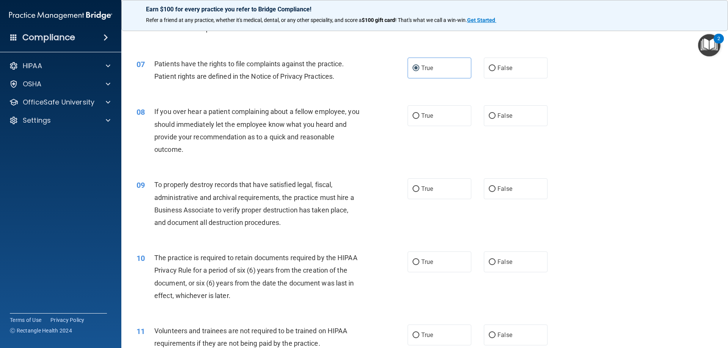
scroll to position [417, 0]
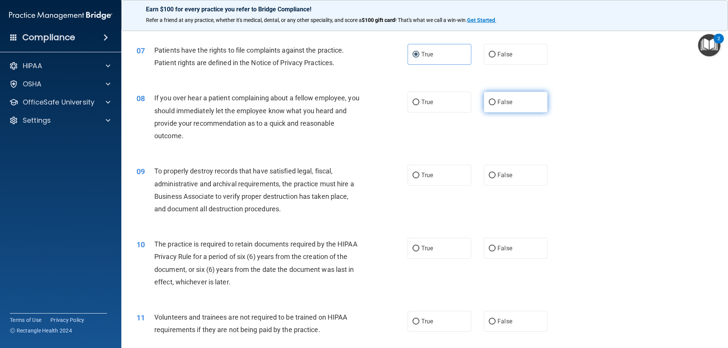
click at [510, 101] on label "False" at bounding box center [516, 102] width 64 height 21
click at [495, 101] on input "False" at bounding box center [492, 103] width 7 height 6
radio input "true"
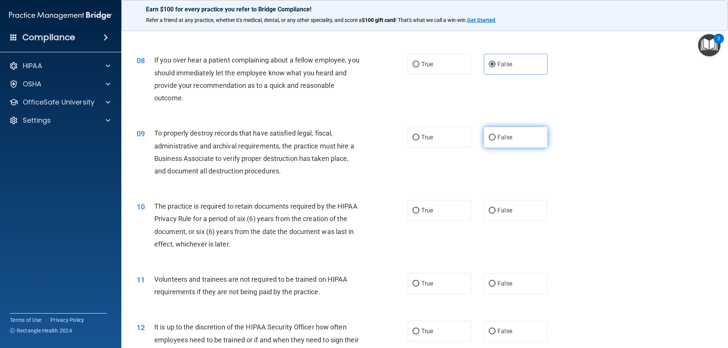
click at [491, 136] on input "False" at bounding box center [492, 138] width 7 height 6
radio input "true"
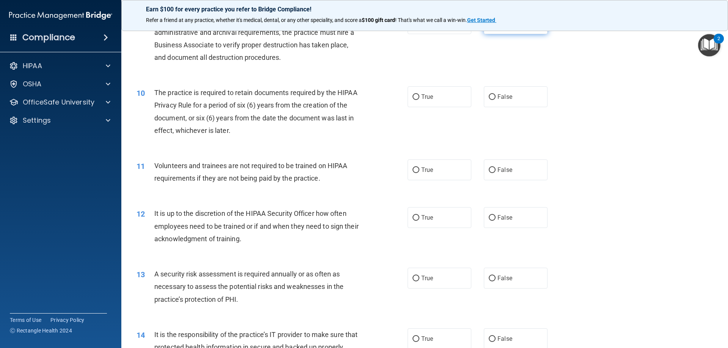
scroll to position [606, 0]
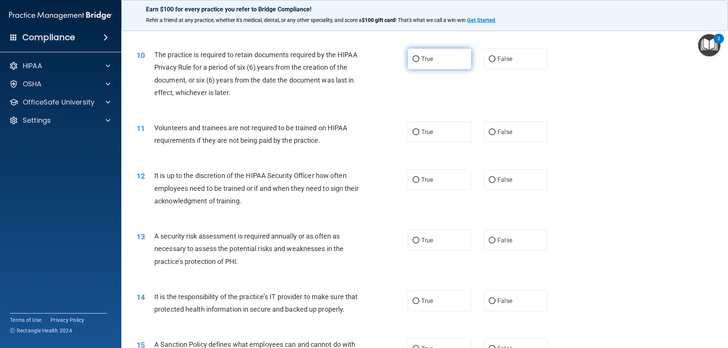
click at [436, 59] on label "True" at bounding box center [439, 59] width 64 height 21
click at [419, 59] on input "True" at bounding box center [415, 59] width 7 height 6
radio input "true"
click at [497, 132] on span "False" at bounding box center [504, 131] width 15 height 7
click at [495, 132] on input "False" at bounding box center [492, 133] width 7 height 6
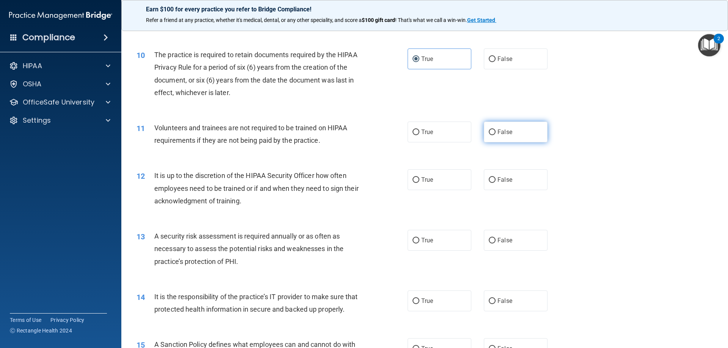
radio input "true"
click at [506, 182] on span "False" at bounding box center [504, 179] width 15 height 7
click at [495, 182] on input "False" at bounding box center [492, 180] width 7 height 6
radio input "true"
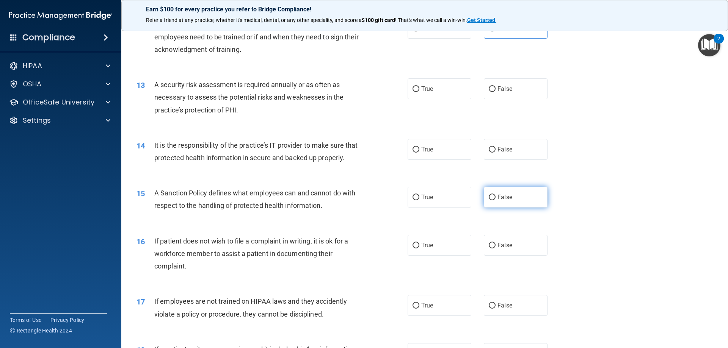
scroll to position [796, 0]
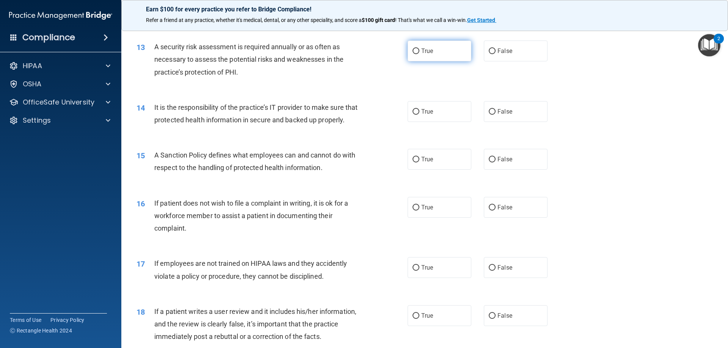
click at [423, 55] on label "True" at bounding box center [439, 51] width 64 height 21
click at [419, 54] on input "True" at bounding box center [415, 52] width 7 height 6
radio input "true"
click at [501, 112] on span "False" at bounding box center [504, 111] width 15 height 7
click at [495, 112] on input "False" at bounding box center [492, 112] width 7 height 6
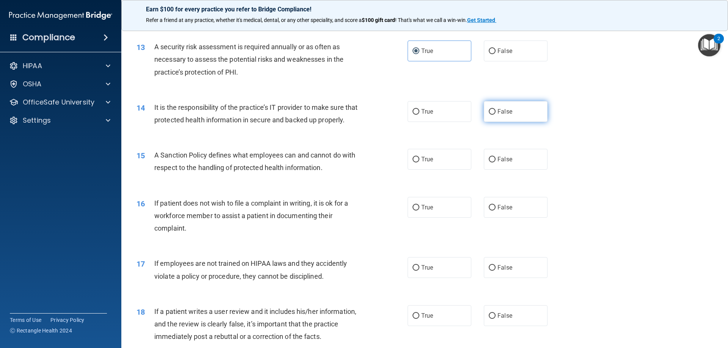
radio input "true"
click at [490, 163] on input "False" at bounding box center [492, 160] width 7 height 6
radio input "true"
click at [415, 211] on input "True" at bounding box center [415, 208] width 7 height 6
radio input "true"
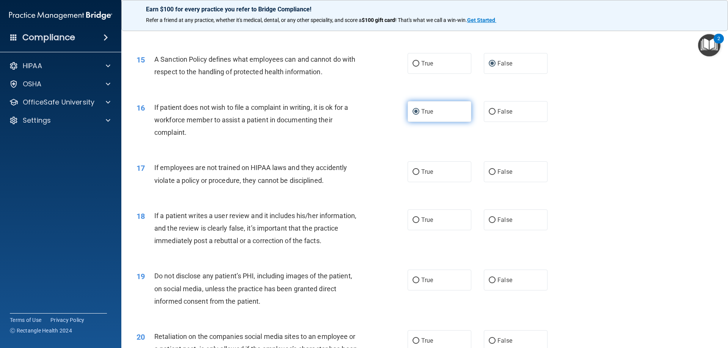
scroll to position [910, 0]
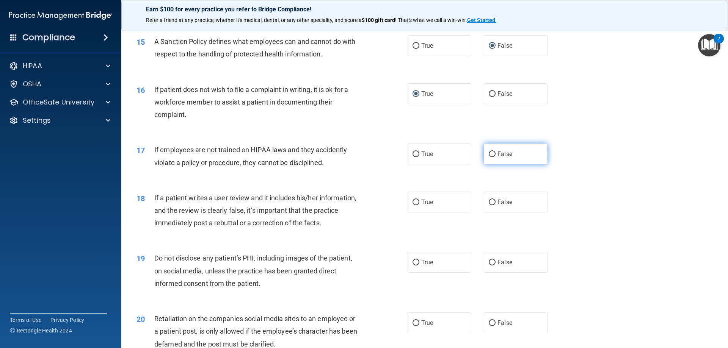
click at [520, 164] on label "False" at bounding box center [516, 154] width 64 height 21
click at [495, 157] on input "False" at bounding box center [492, 155] width 7 height 6
radio input "true"
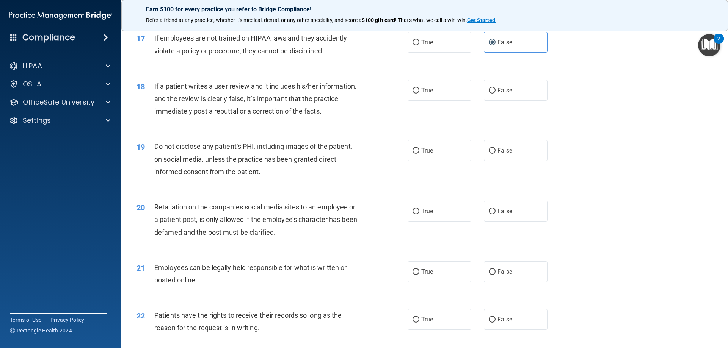
scroll to position [1023, 0]
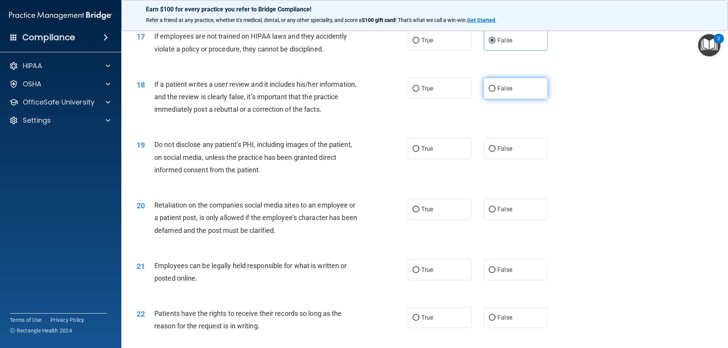
click at [496, 97] on label "False" at bounding box center [516, 88] width 64 height 21
click at [495, 92] on input "False" at bounding box center [492, 89] width 7 height 6
radio input "true"
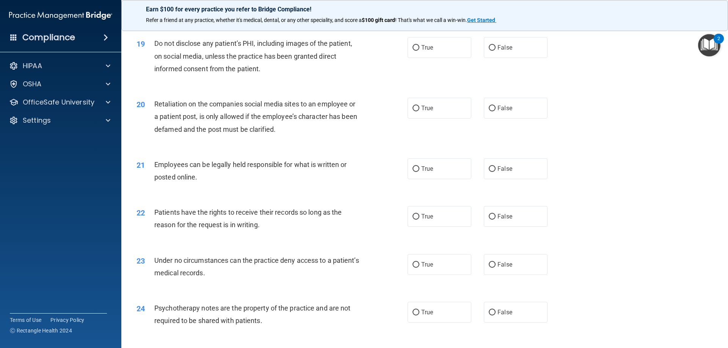
scroll to position [1137, 0]
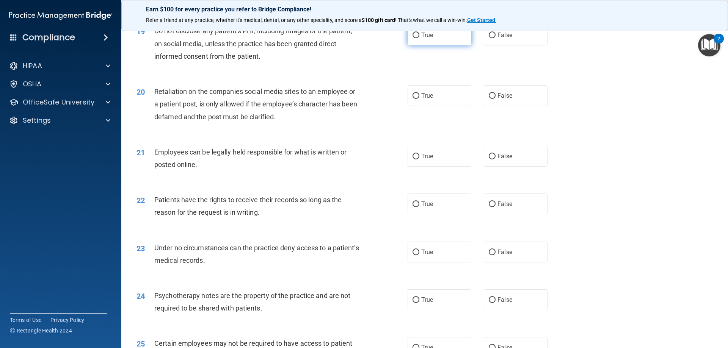
click at [422, 39] on span "True" at bounding box center [427, 34] width 12 height 7
click at [419, 38] on input "True" at bounding box center [415, 36] width 7 height 6
radio input "true"
click at [506, 99] on span "False" at bounding box center [504, 95] width 15 height 7
click at [495, 99] on input "False" at bounding box center [492, 96] width 7 height 6
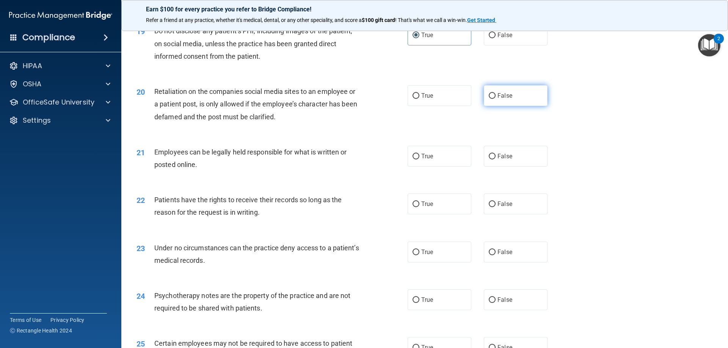
radio input "true"
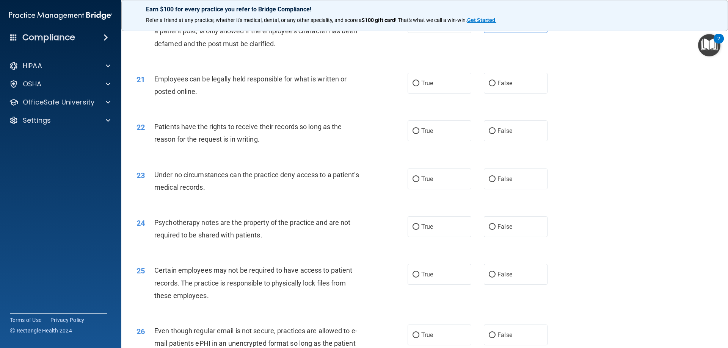
scroll to position [1213, 0]
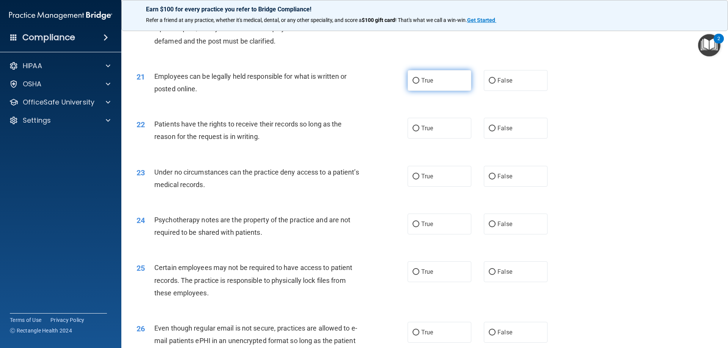
click at [424, 91] on label "True" at bounding box center [439, 80] width 64 height 21
click at [419, 84] on input "True" at bounding box center [415, 81] width 7 height 6
radio input "true"
click at [499, 132] on span "False" at bounding box center [504, 128] width 15 height 7
click at [495, 132] on input "False" at bounding box center [492, 129] width 7 height 6
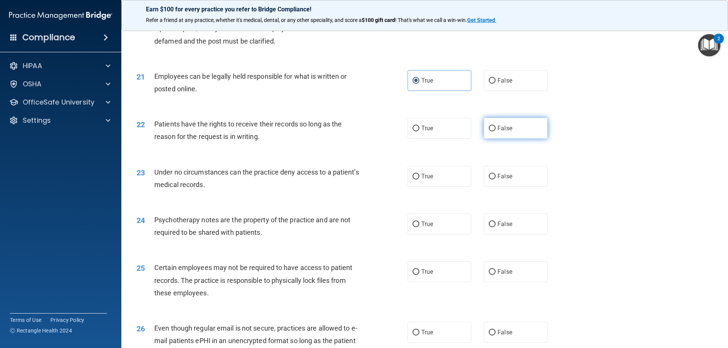
radio input "true"
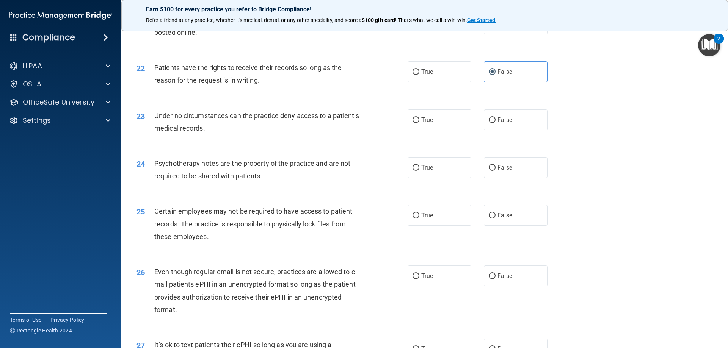
scroll to position [1289, 0]
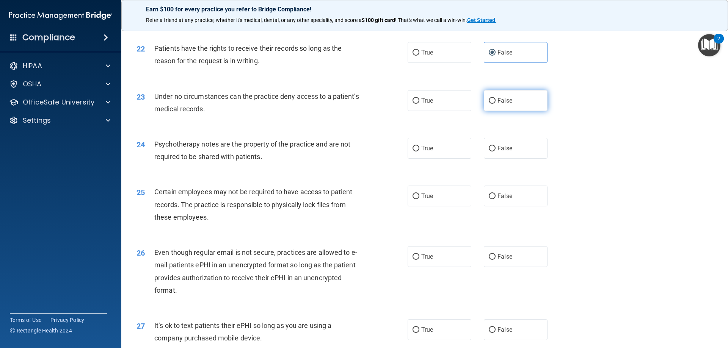
click at [521, 111] on label "False" at bounding box center [516, 100] width 64 height 21
click at [495, 104] on input "False" at bounding box center [492, 101] width 7 height 6
radio input "true"
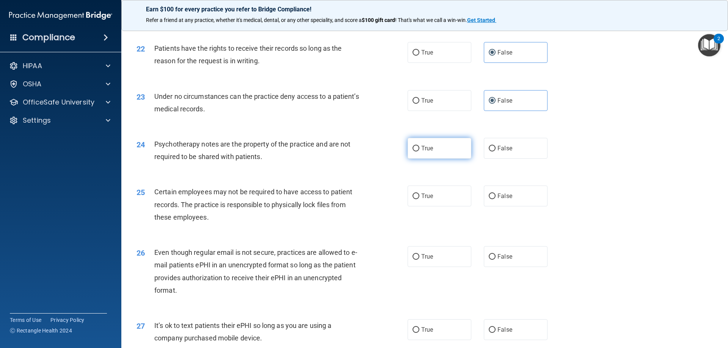
click at [429, 152] on span "True" at bounding box center [427, 148] width 12 height 7
click at [419, 152] on input "True" at bounding box center [415, 149] width 7 height 6
radio input "true"
click at [412, 199] on input "True" at bounding box center [415, 197] width 7 height 6
radio input "true"
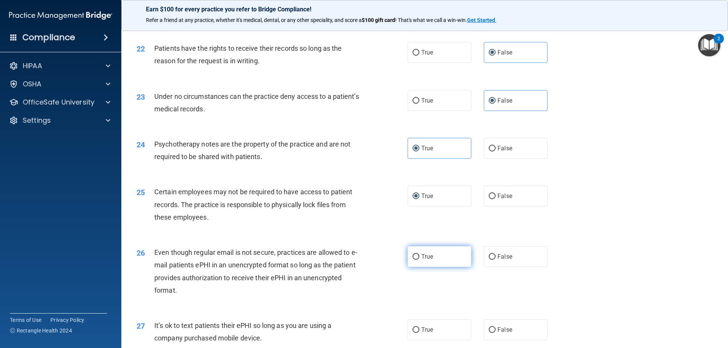
click at [422, 260] on span "True" at bounding box center [427, 256] width 12 height 7
click at [419, 260] on input "True" at bounding box center [415, 257] width 7 height 6
radio input "true"
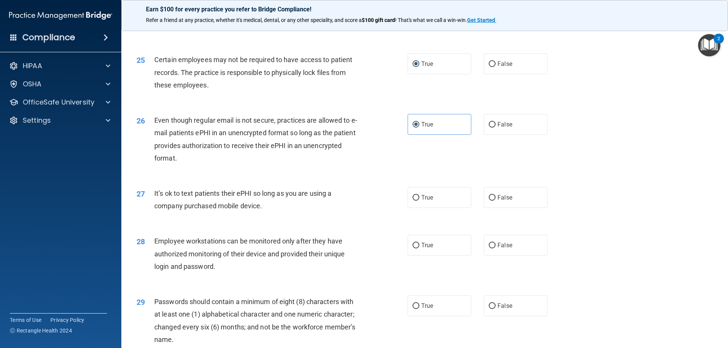
scroll to position [1440, 0]
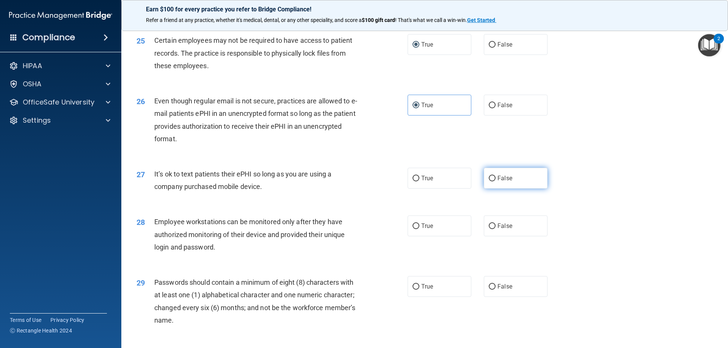
click at [497, 182] on span "False" at bounding box center [504, 178] width 15 height 7
click at [495, 182] on input "False" at bounding box center [492, 179] width 7 height 6
radio input "true"
click at [501, 230] on span "False" at bounding box center [504, 225] width 15 height 7
click at [495, 229] on input "False" at bounding box center [492, 227] width 7 height 6
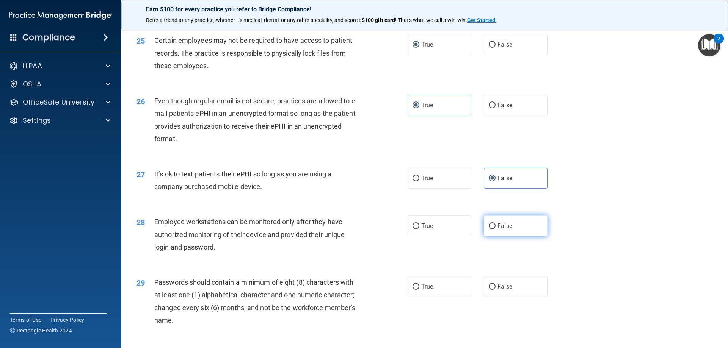
radio input "true"
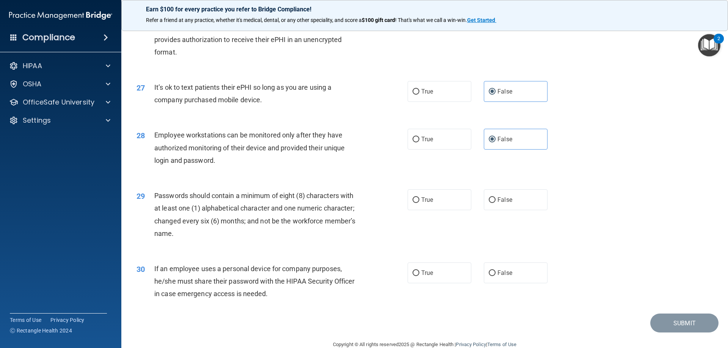
scroll to position [1554, 0]
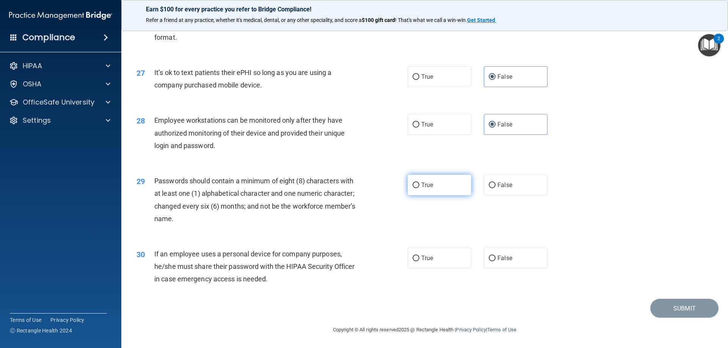
click at [416, 188] on label "True" at bounding box center [439, 185] width 64 height 21
click at [416, 188] on input "True" at bounding box center [415, 186] width 7 height 6
radio input "true"
click at [504, 258] on span "False" at bounding box center [504, 258] width 15 height 7
click at [495, 258] on input "False" at bounding box center [492, 259] width 7 height 6
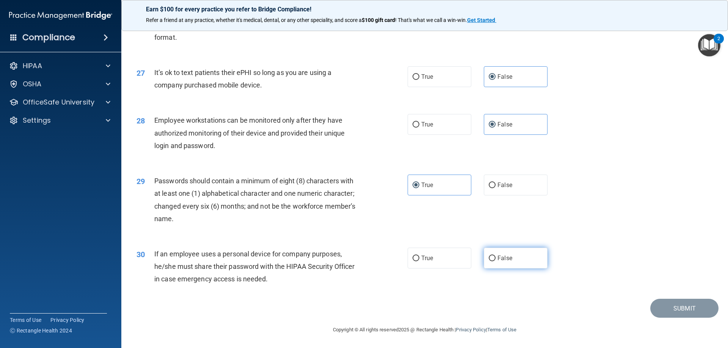
radio input "true"
click at [685, 313] on button "Submit" at bounding box center [684, 308] width 68 height 19
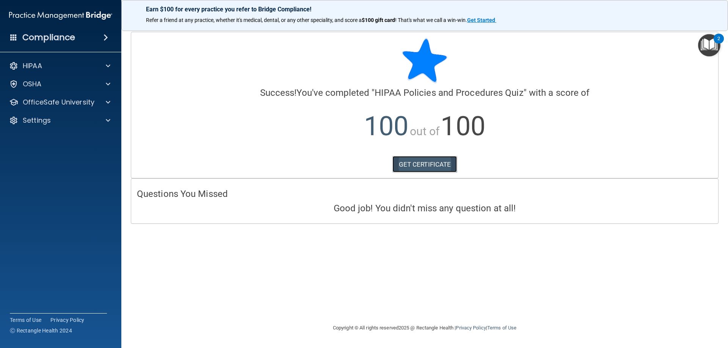
click at [429, 164] on link "GET CERTIFICATE" at bounding box center [424, 164] width 65 height 17
click at [105, 85] on div at bounding box center [106, 84] width 19 height 9
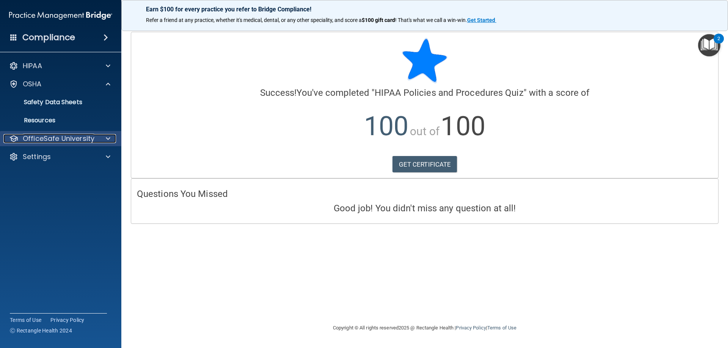
click at [103, 136] on div at bounding box center [106, 138] width 19 height 9
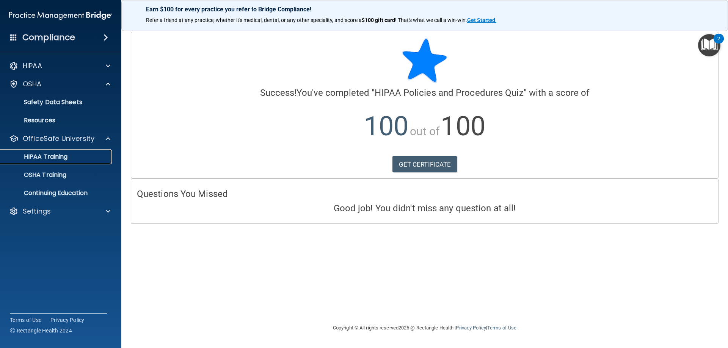
click at [86, 156] on div "HIPAA Training" at bounding box center [56, 157] width 103 height 8
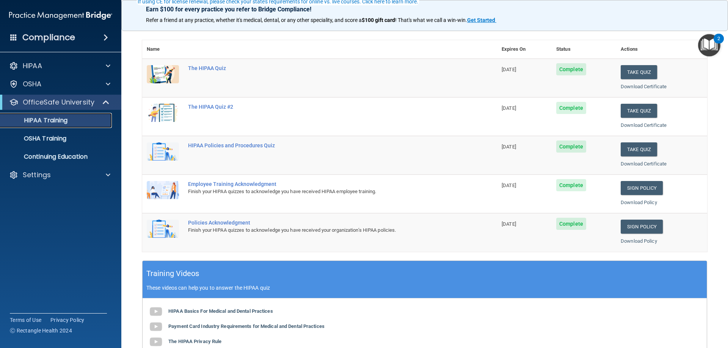
scroll to position [76, 0]
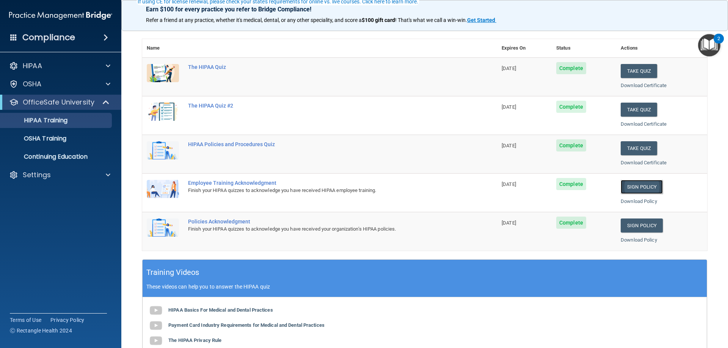
click at [630, 186] on link "Sign Policy" at bounding box center [641, 187] width 42 height 14
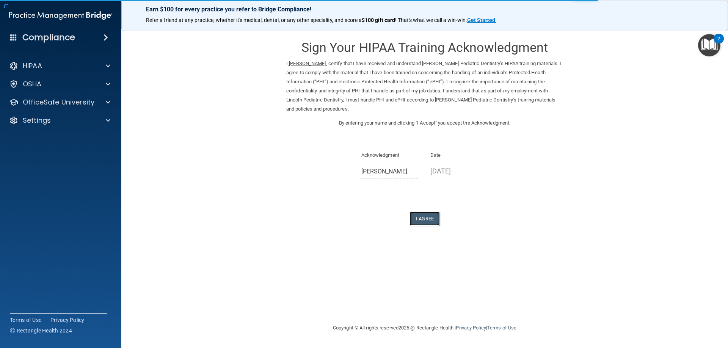
click at [427, 219] on button "I Agree" at bounding box center [424, 219] width 30 height 14
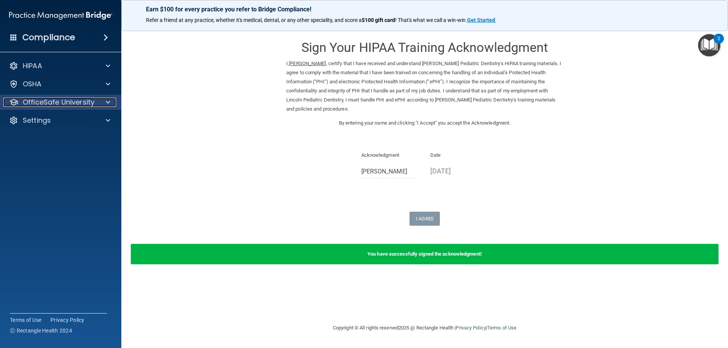
click at [107, 105] on span at bounding box center [108, 102] width 5 height 9
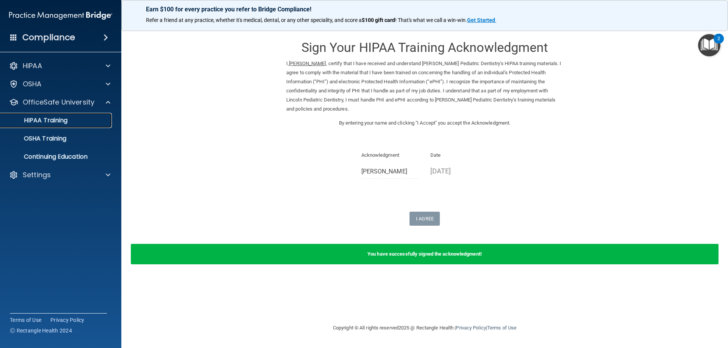
click at [63, 121] on p "HIPAA Training" at bounding box center [36, 121] width 63 height 8
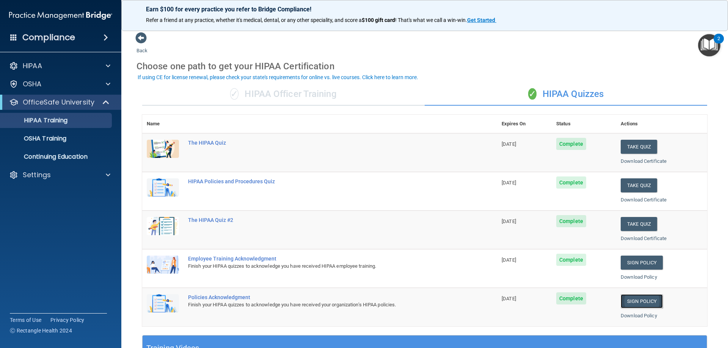
click at [638, 303] on link "Sign Policy" at bounding box center [641, 301] width 42 height 14
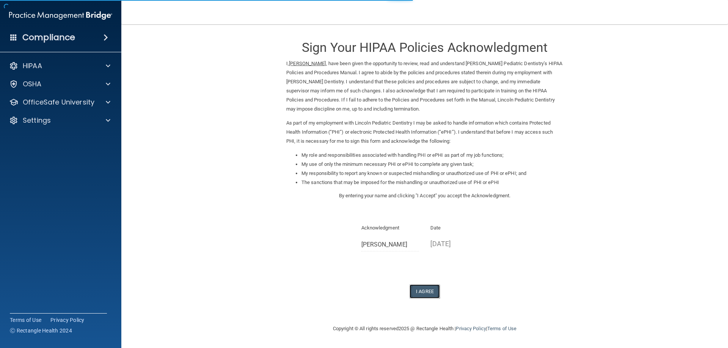
click at [421, 294] on button "I Agree" at bounding box center [424, 292] width 30 height 14
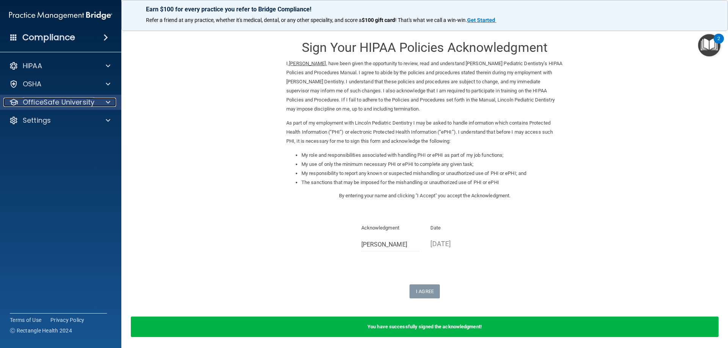
click at [110, 100] on span at bounding box center [108, 102] width 5 height 9
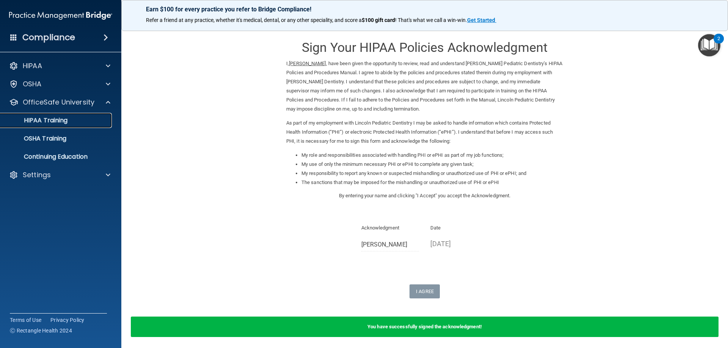
click at [77, 117] on div "HIPAA Training" at bounding box center [56, 121] width 103 height 8
